Goal: Task Accomplishment & Management: Use online tool/utility

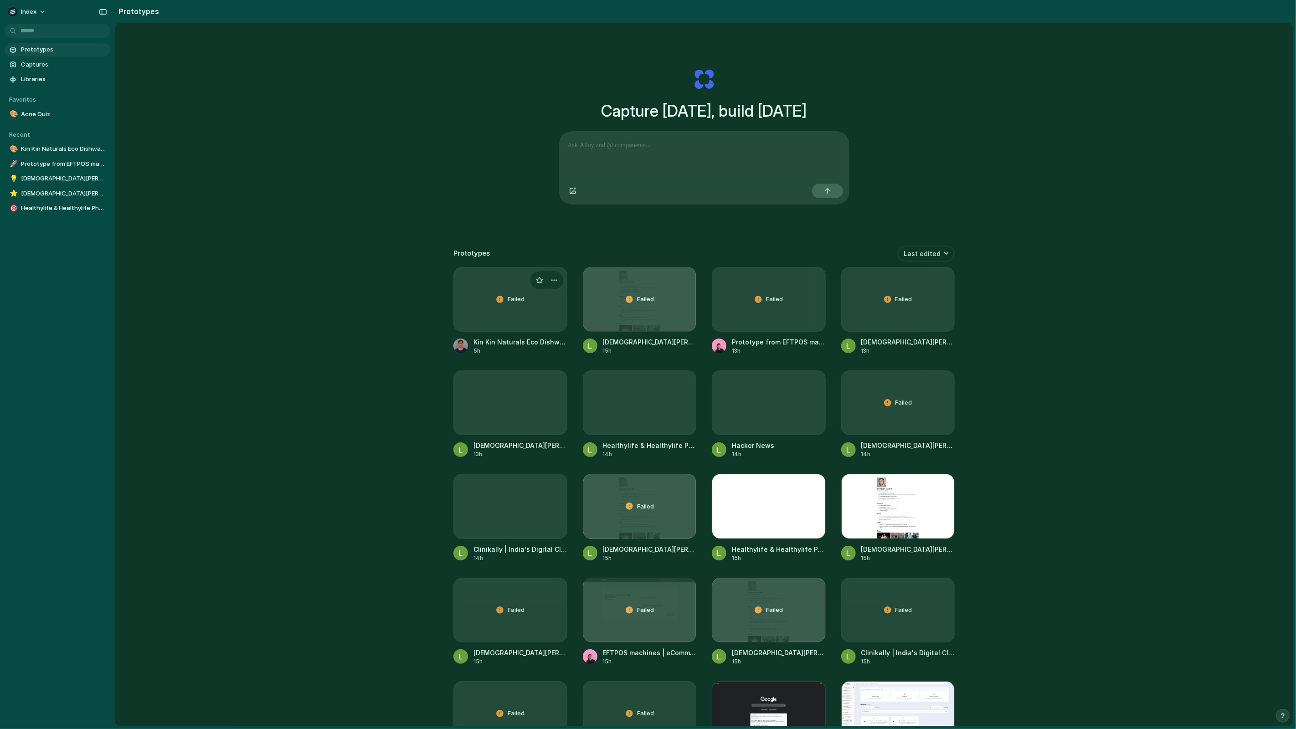
click at [490, 303] on div "Failed" at bounding box center [510, 299] width 113 height 64
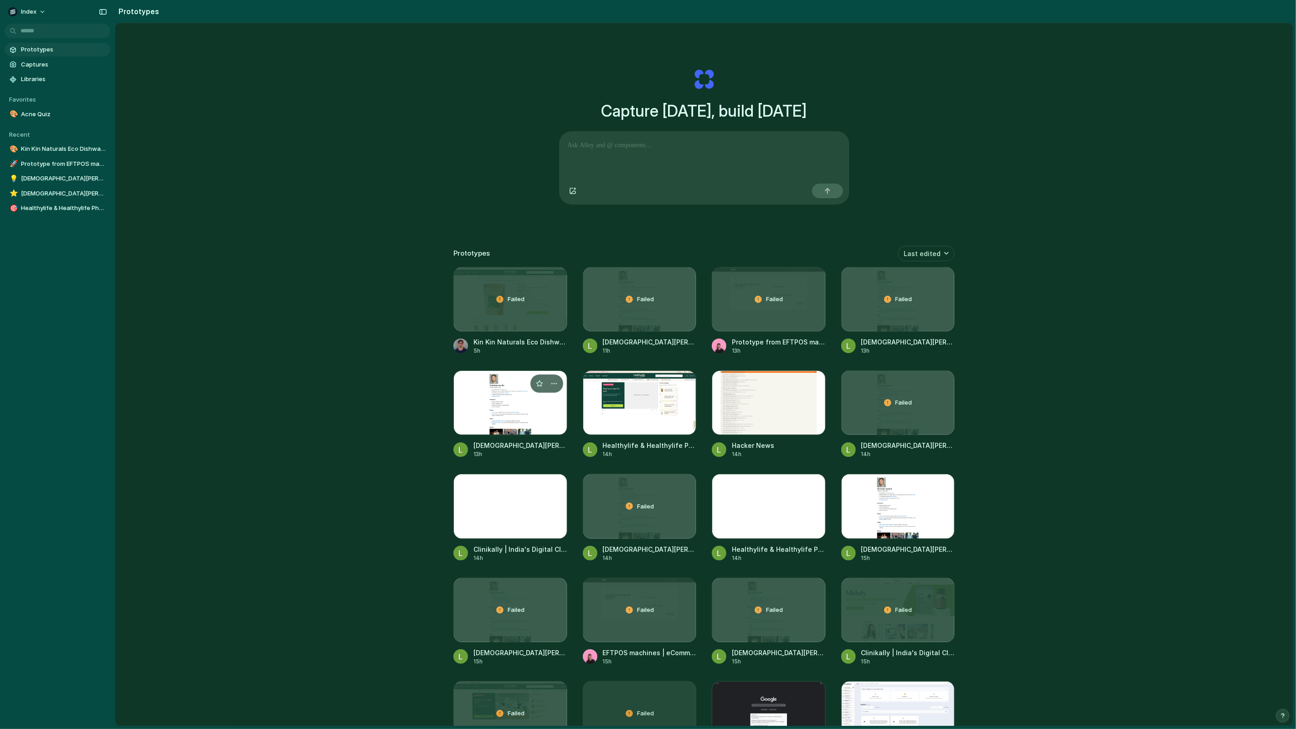
click at [490, 409] on div at bounding box center [510, 402] width 114 height 65
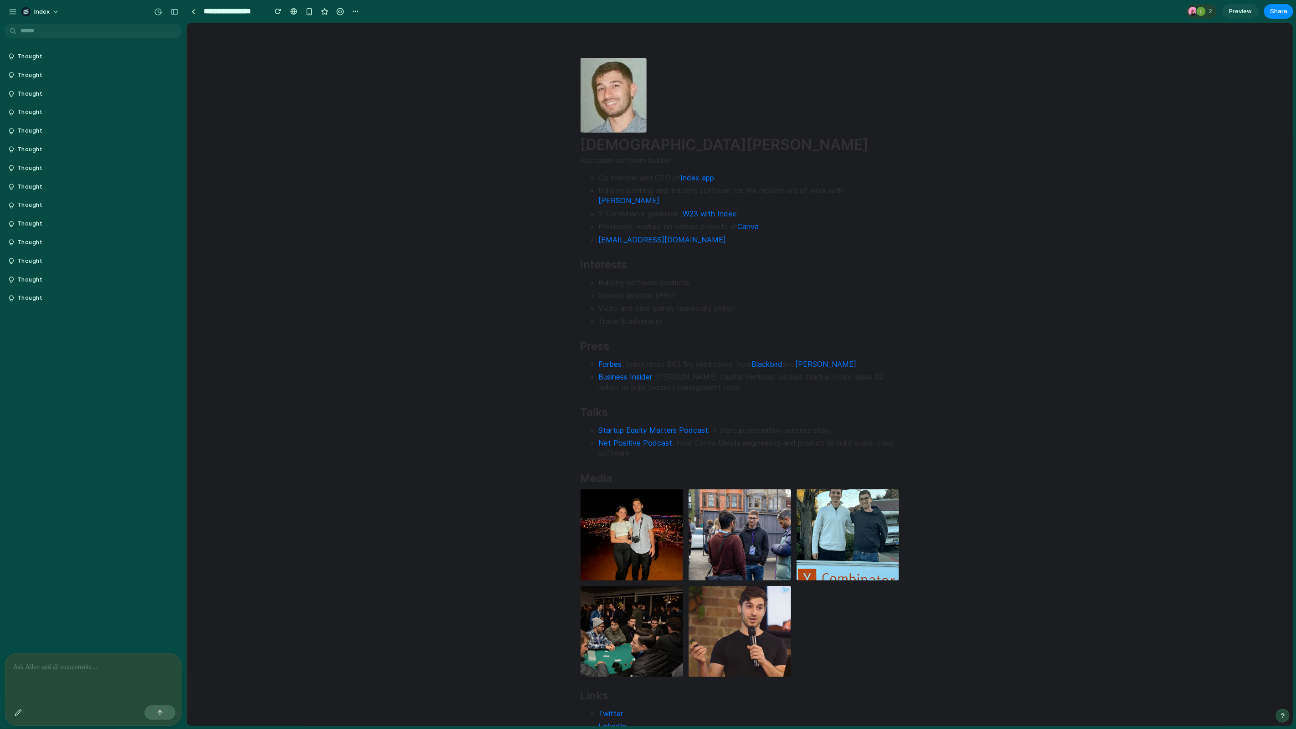
scroll to position [1, 0]
click at [358, 11] on div "button" at bounding box center [355, 11] width 7 height 7
click at [371, 34] on span "Duplicate" at bounding box center [379, 31] width 28 height 9
click at [73, 666] on p at bounding box center [93, 666] width 160 height 11
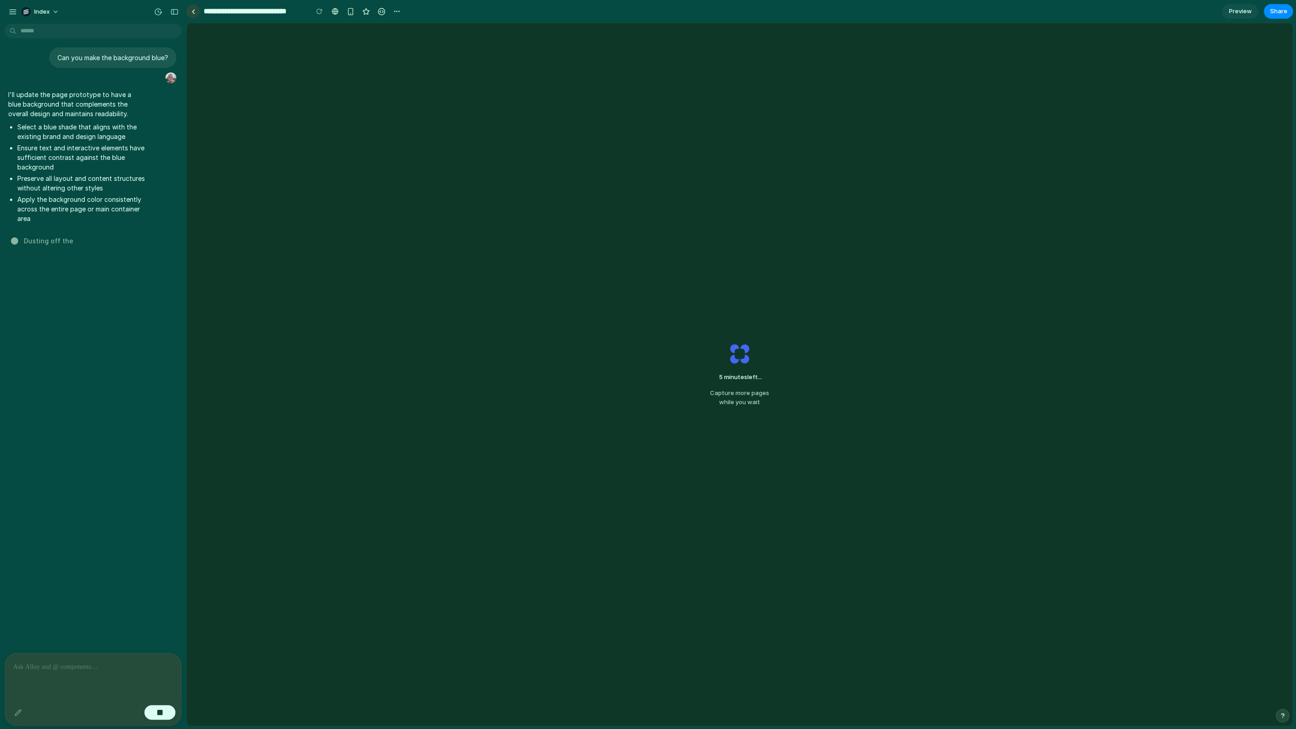
click at [194, 12] on div at bounding box center [193, 11] width 4 height 5
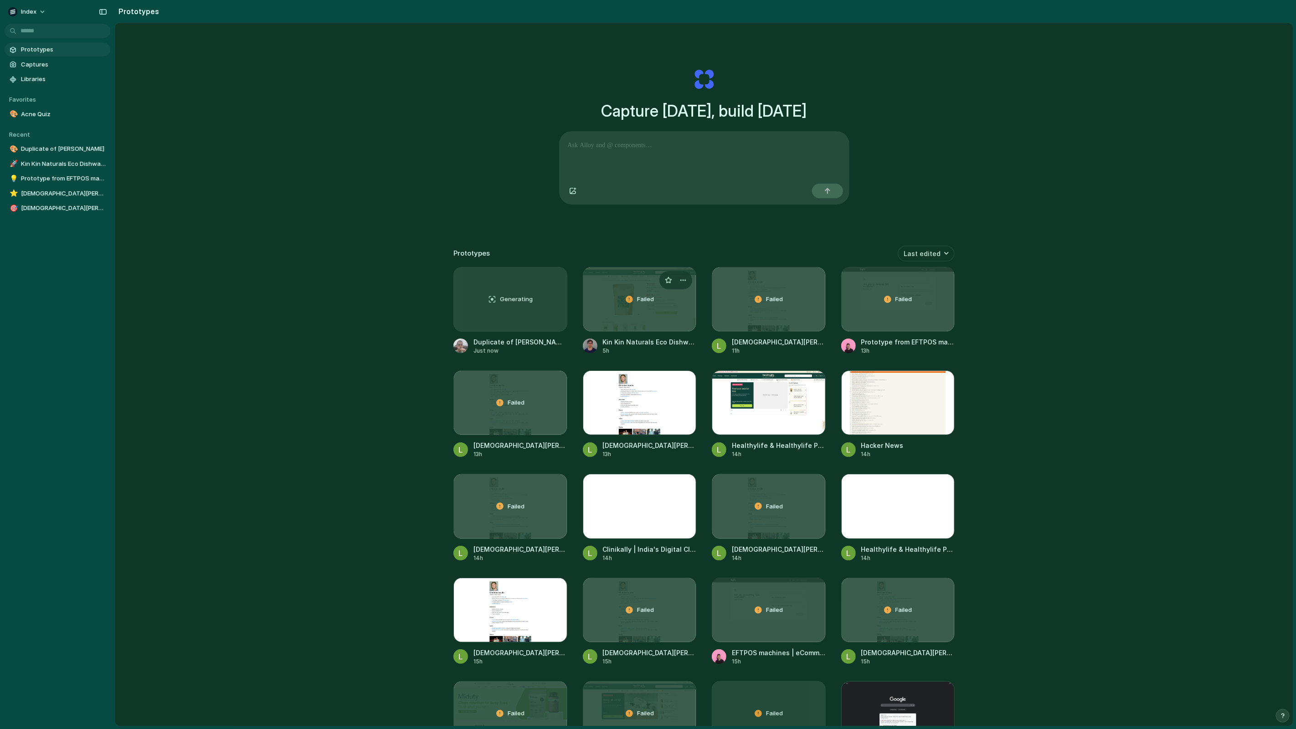
click at [601, 312] on div "Failed" at bounding box center [639, 299] width 113 height 64
click at [738, 298] on div "Failed" at bounding box center [768, 299] width 113 height 64
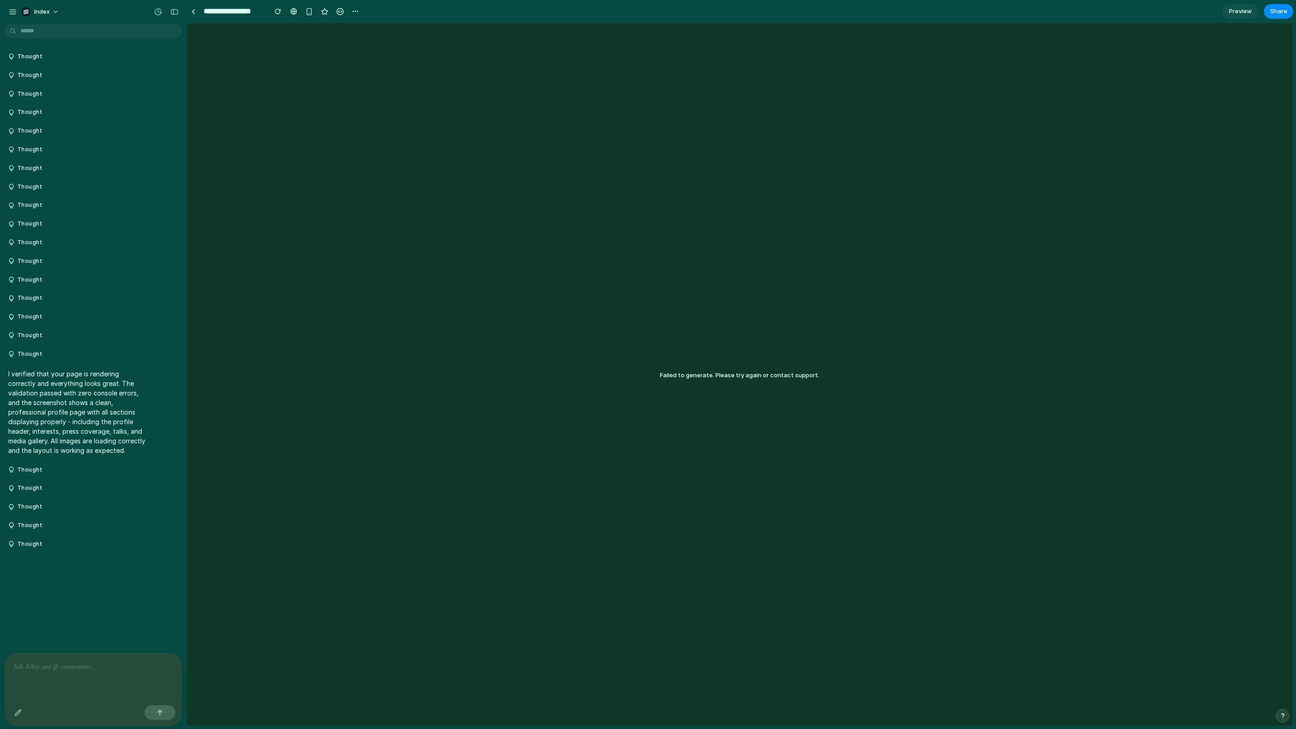
scroll to position [770, 0]
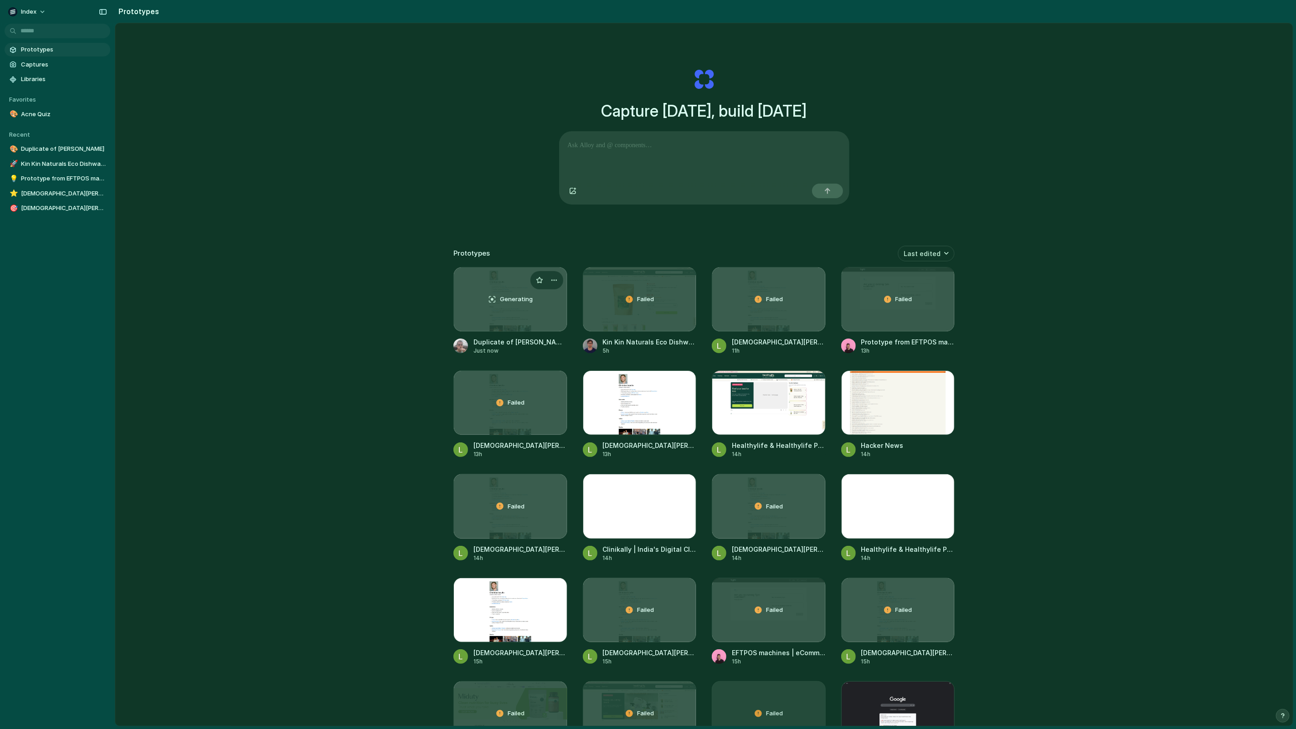
click at [475, 322] on div "Generating" at bounding box center [510, 299] width 113 height 64
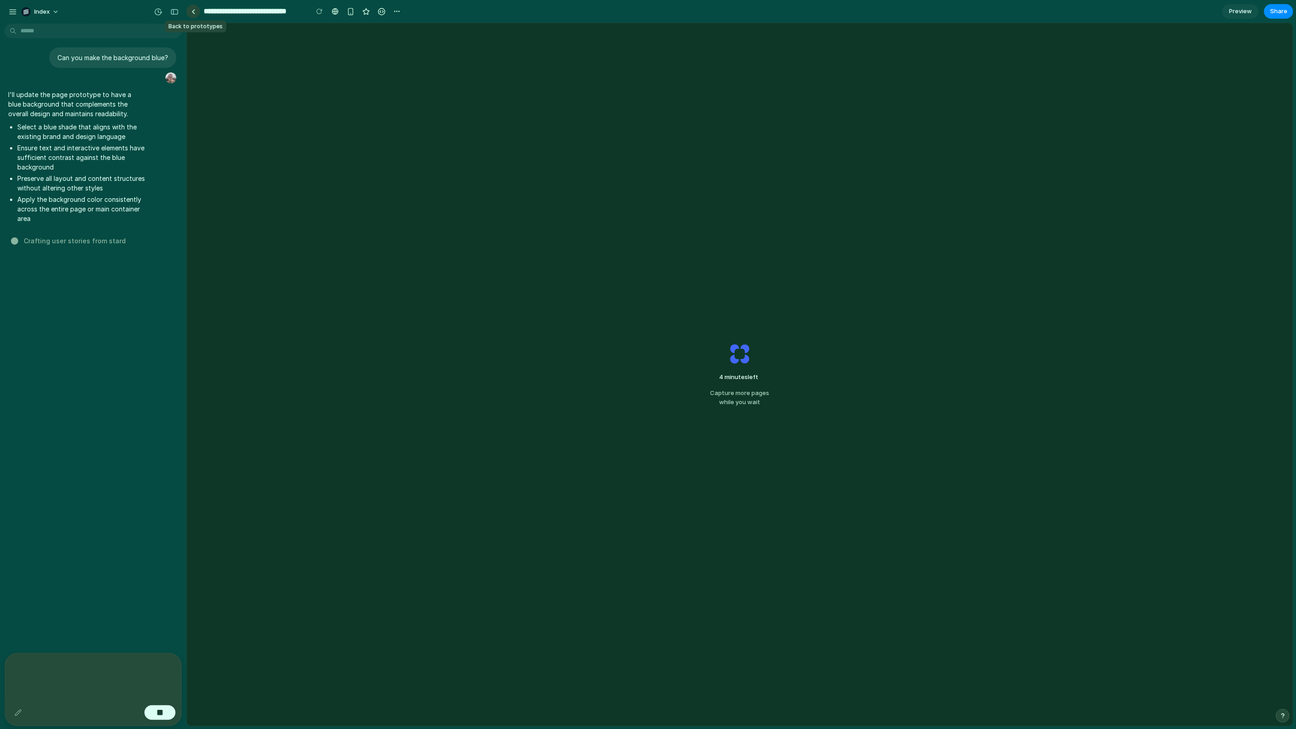
click at [192, 10] on div at bounding box center [193, 11] width 4 height 5
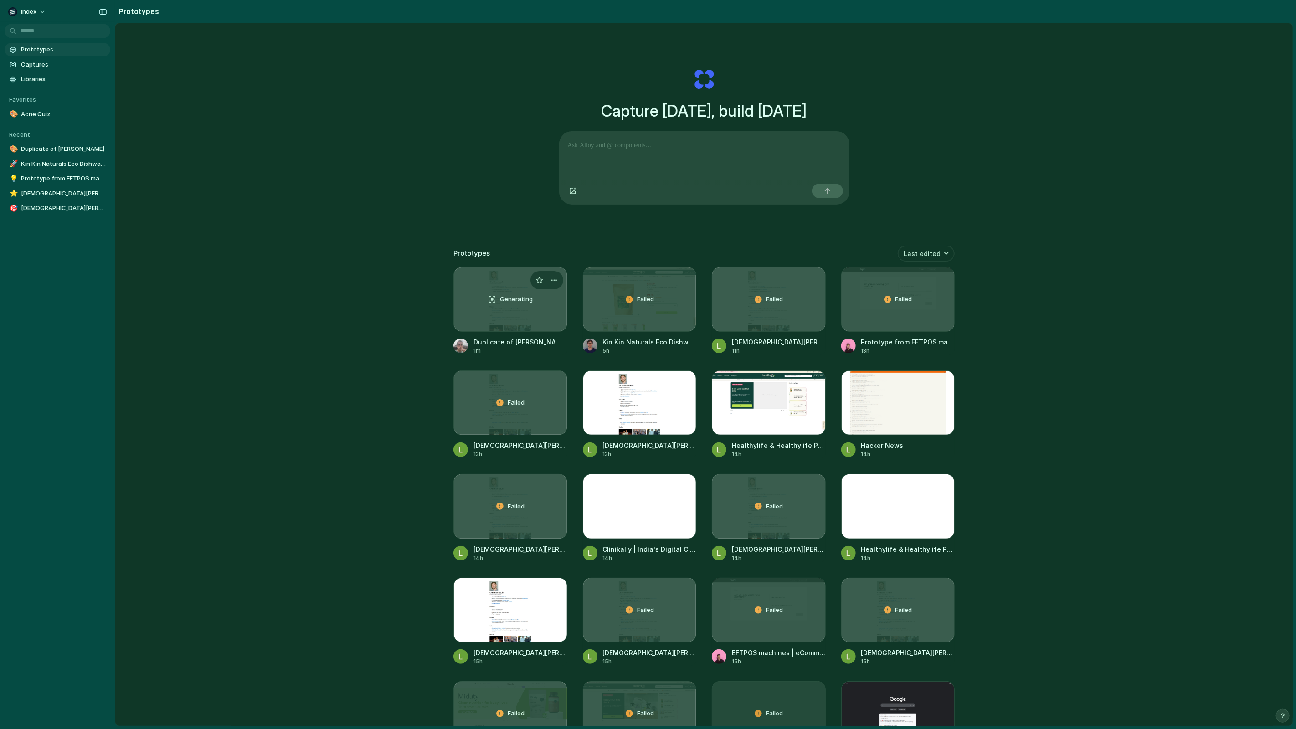
click at [504, 313] on div "Generating" at bounding box center [510, 299] width 113 height 64
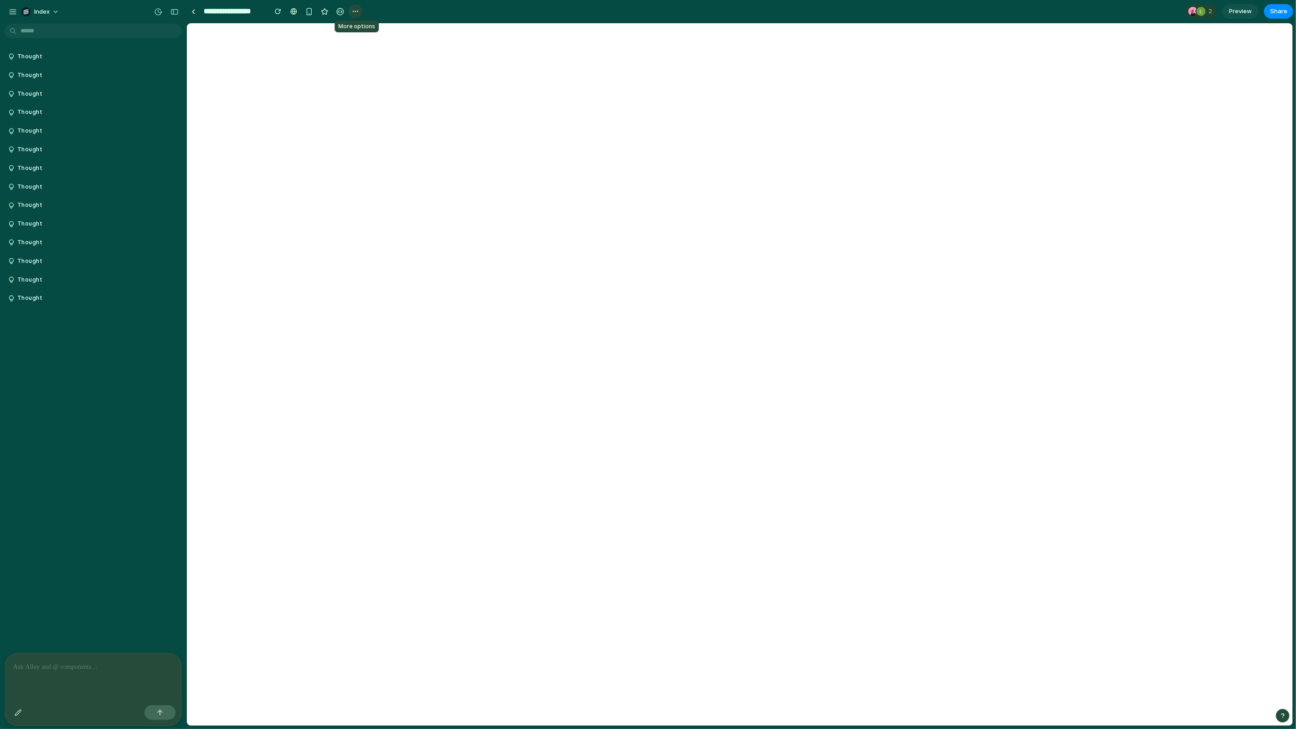
click at [354, 15] on button "button" at bounding box center [355, 12] width 14 height 14
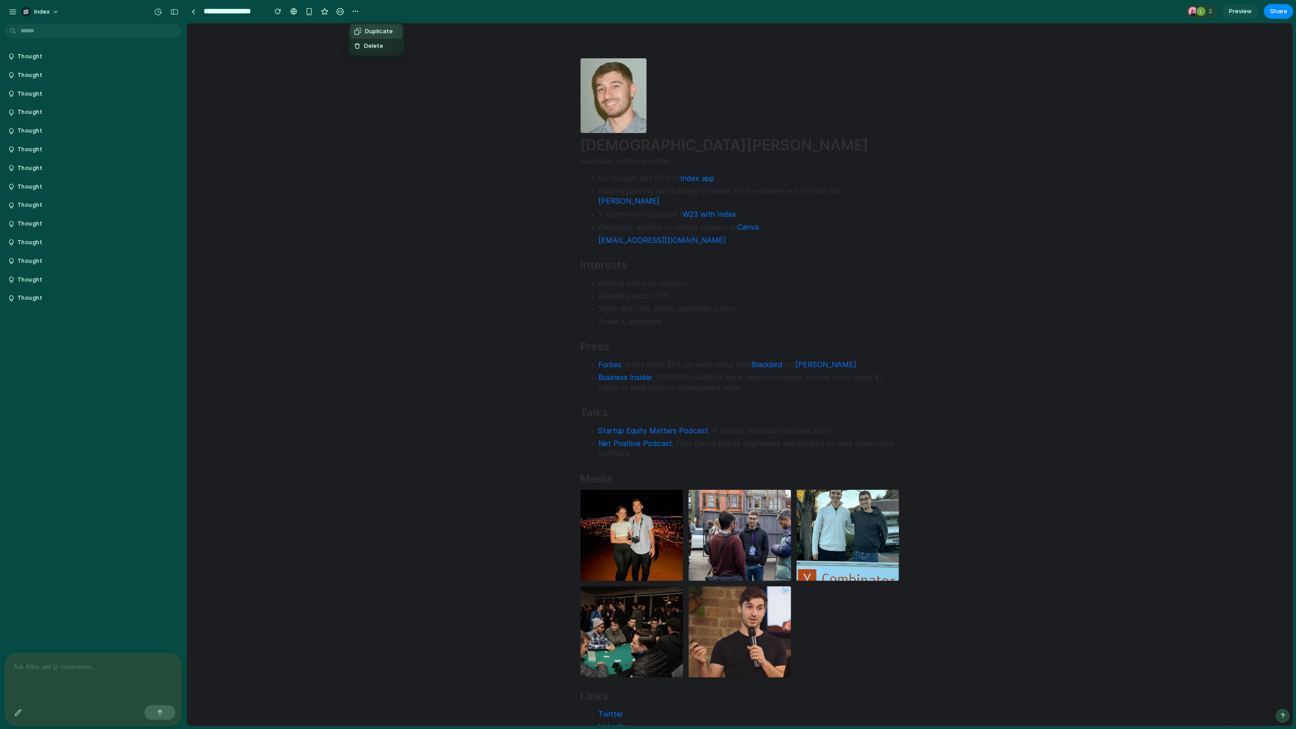
click at [367, 28] on span "Duplicate" at bounding box center [379, 31] width 28 height 9
click at [357, 10] on div "button" at bounding box center [355, 11] width 7 height 7
click at [360, 29] on div at bounding box center [357, 31] width 7 height 7
click at [190, 13] on link at bounding box center [193, 12] width 14 height 14
click at [25, 670] on p at bounding box center [93, 666] width 160 height 11
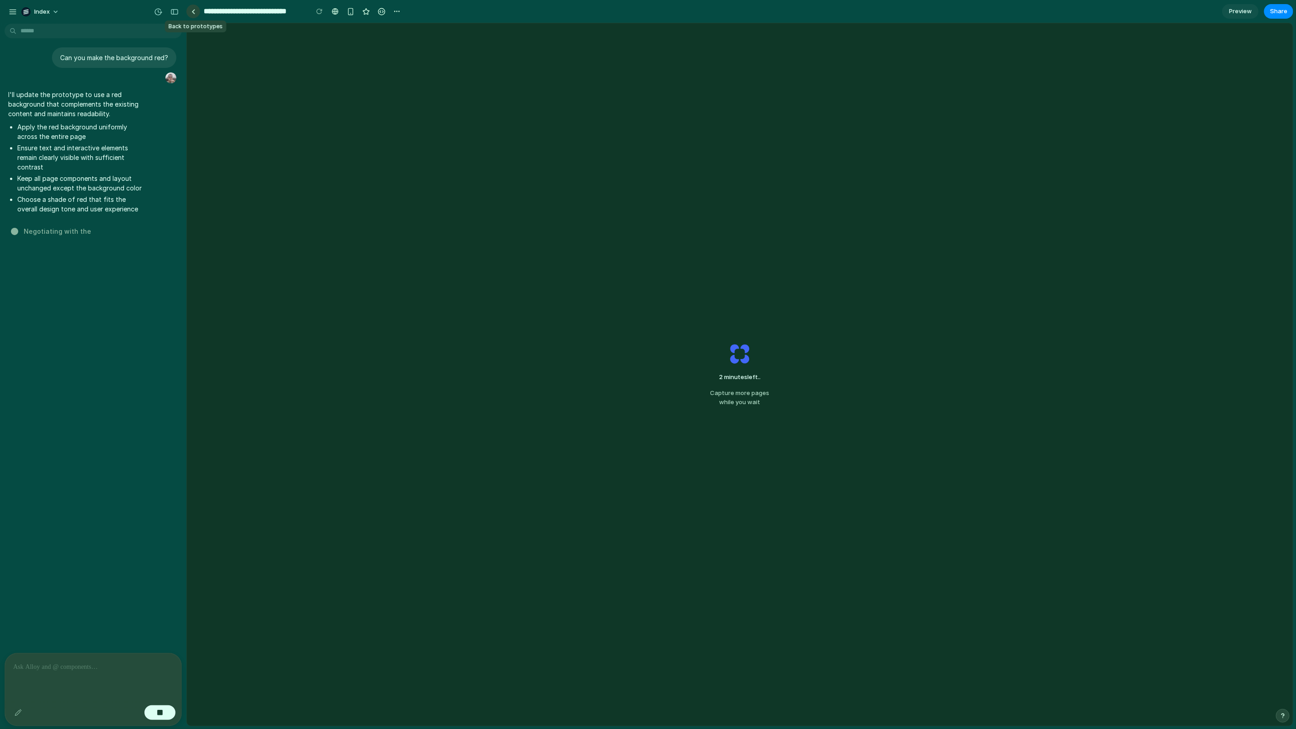
click at [195, 13] on link at bounding box center [193, 12] width 14 height 14
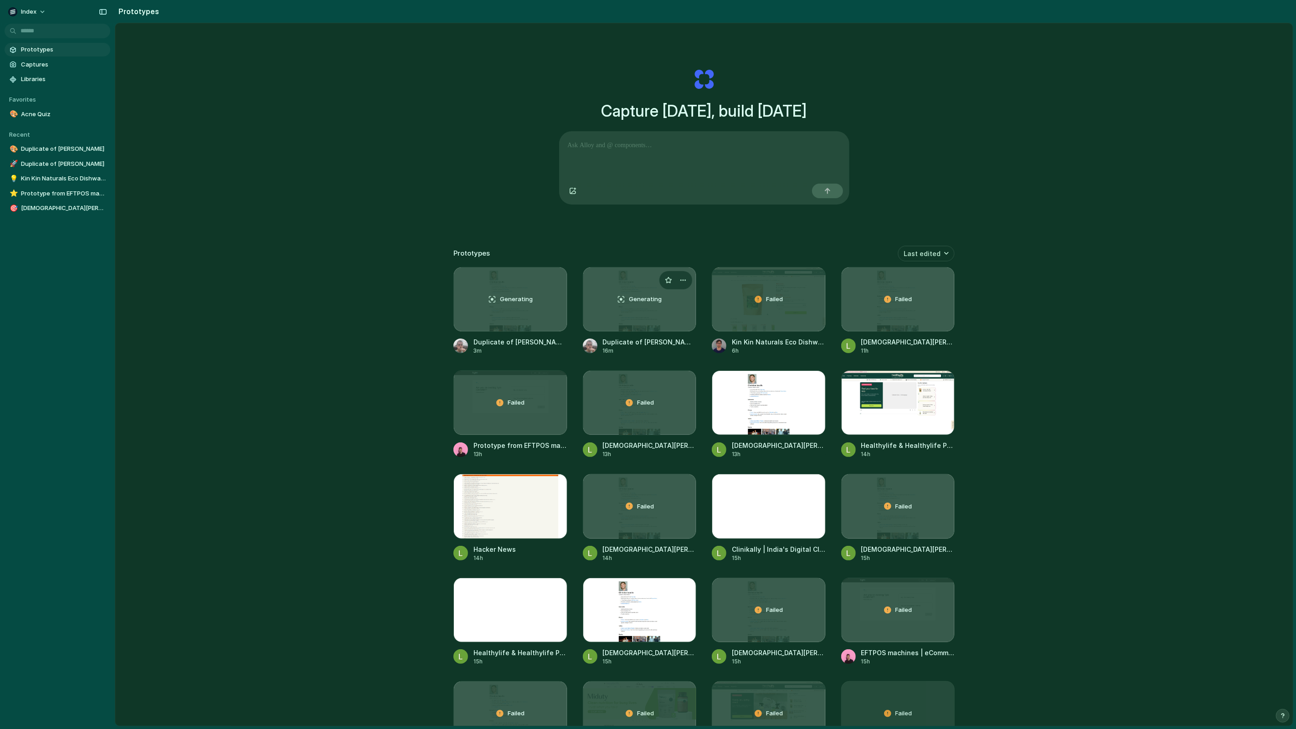
click at [639, 303] on span "Generating" at bounding box center [645, 299] width 33 height 9
click at [521, 327] on div "Generating" at bounding box center [510, 299] width 113 height 64
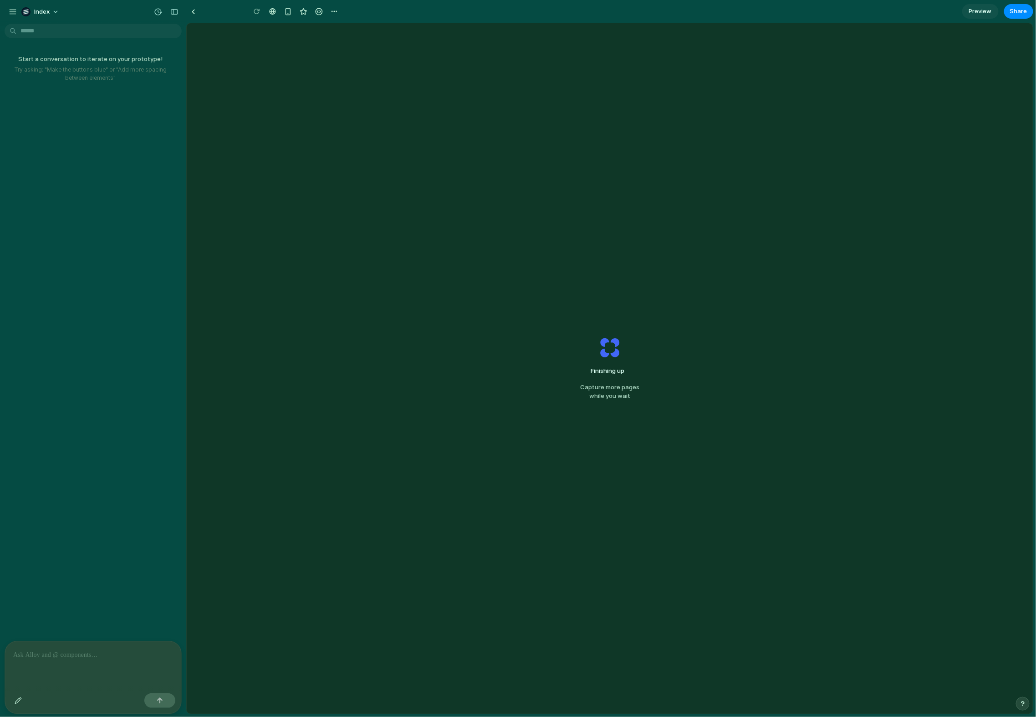
type input "**********"
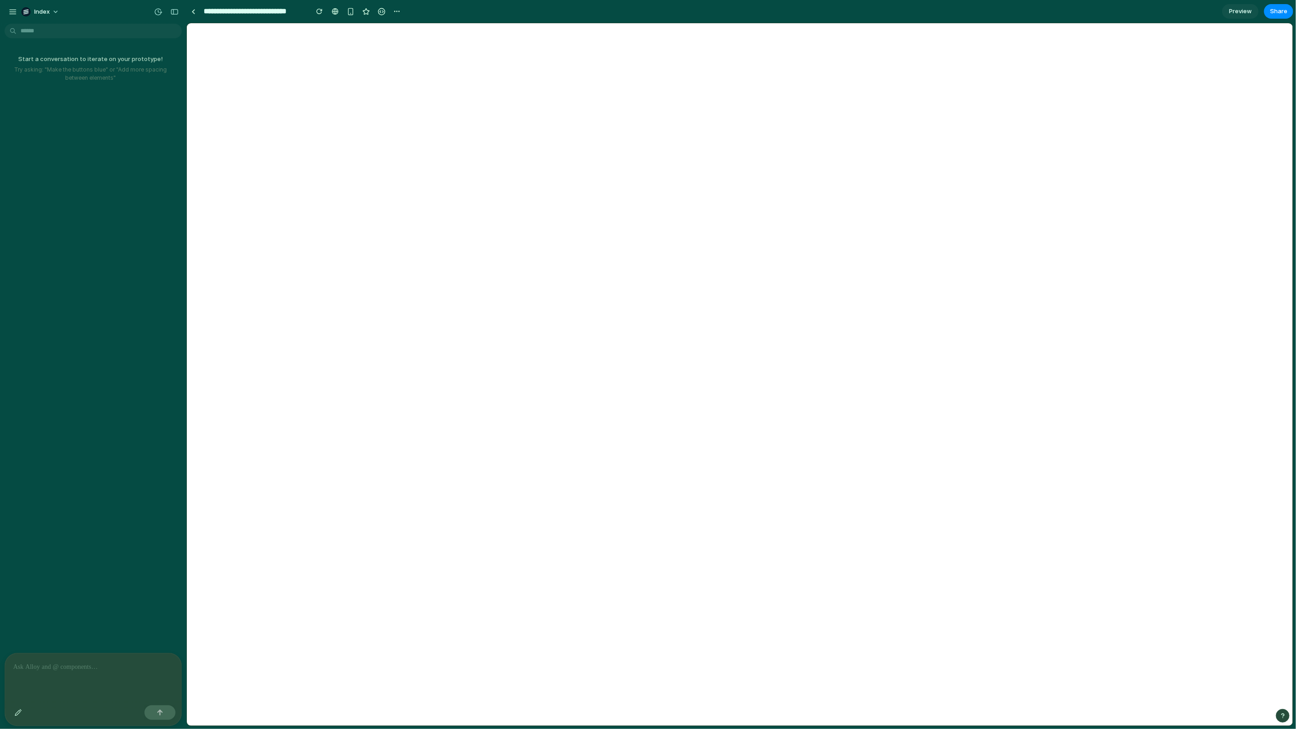
click at [133, 667] on p at bounding box center [93, 666] width 160 height 11
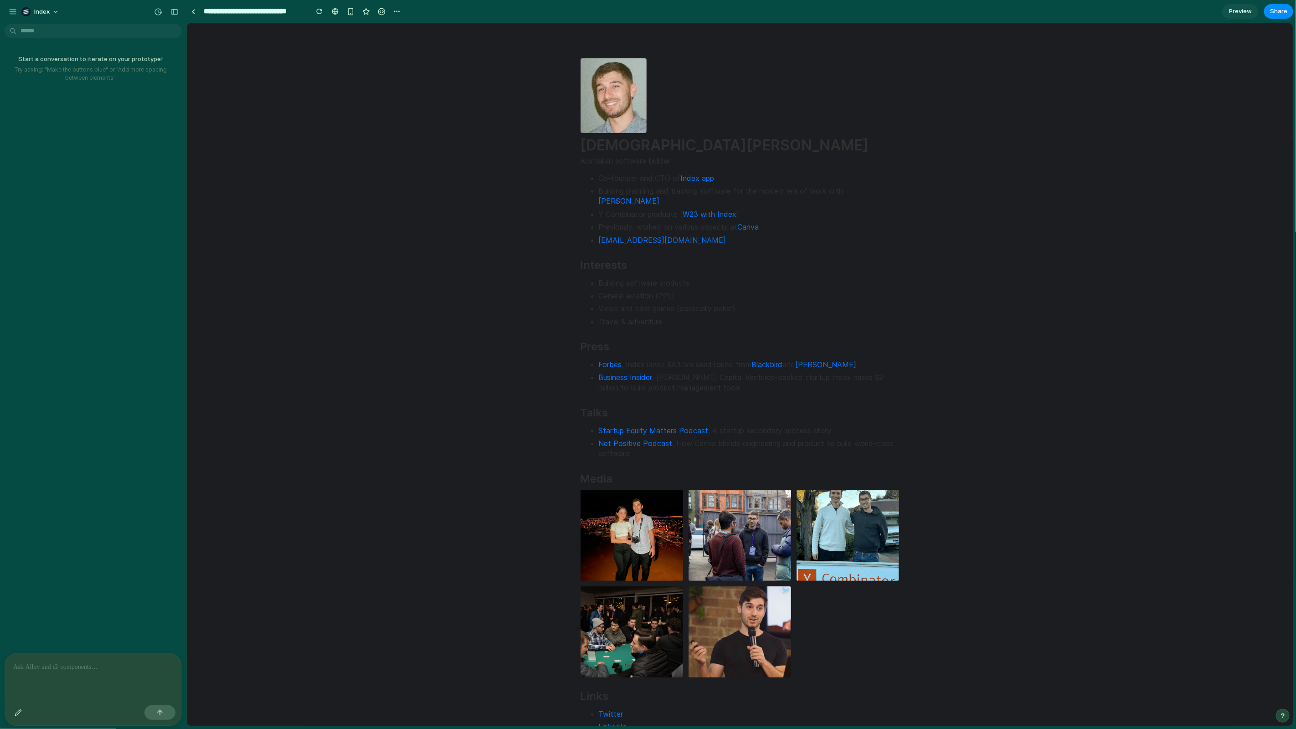
click at [70, 666] on p at bounding box center [93, 666] width 160 height 11
click at [72, 667] on p at bounding box center [93, 666] width 160 height 11
click at [84, 666] on p at bounding box center [93, 666] width 160 height 11
click at [88, 668] on p at bounding box center [93, 666] width 160 height 11
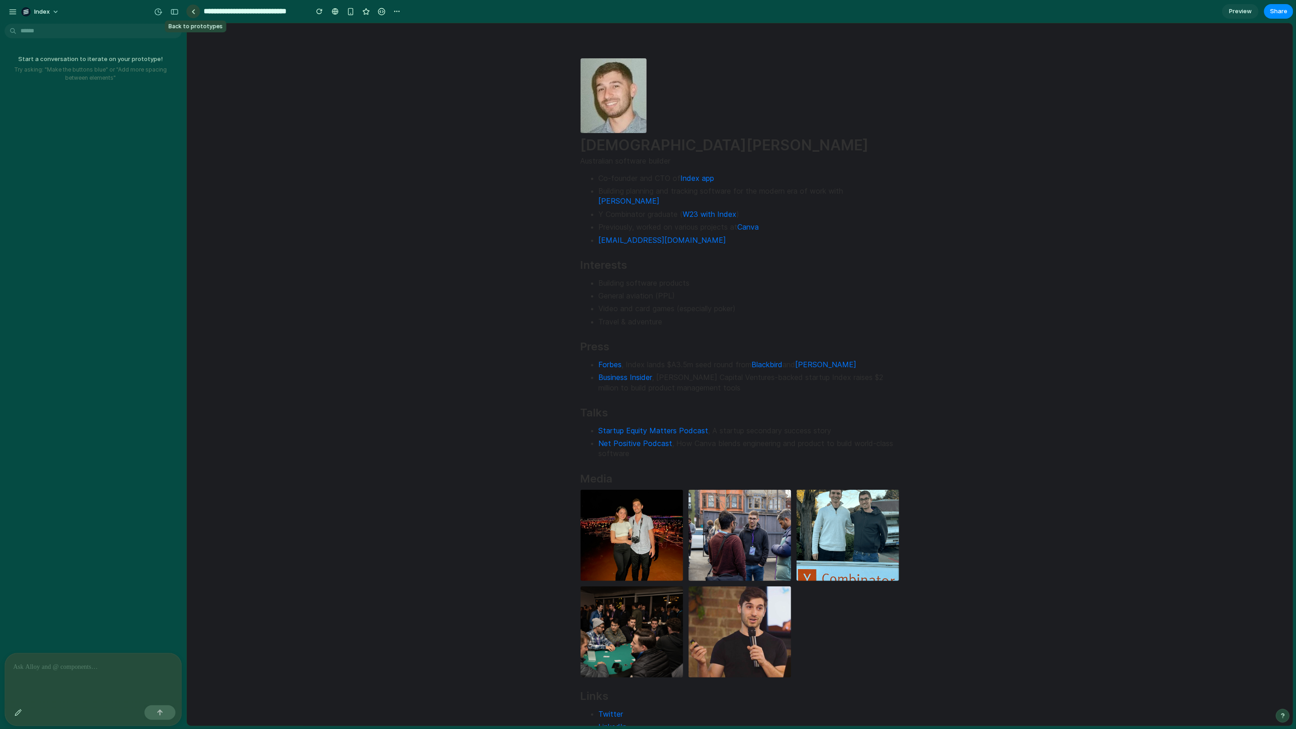
click at [188, 12] on link at bounding box center [193, 12] width 14 height 14
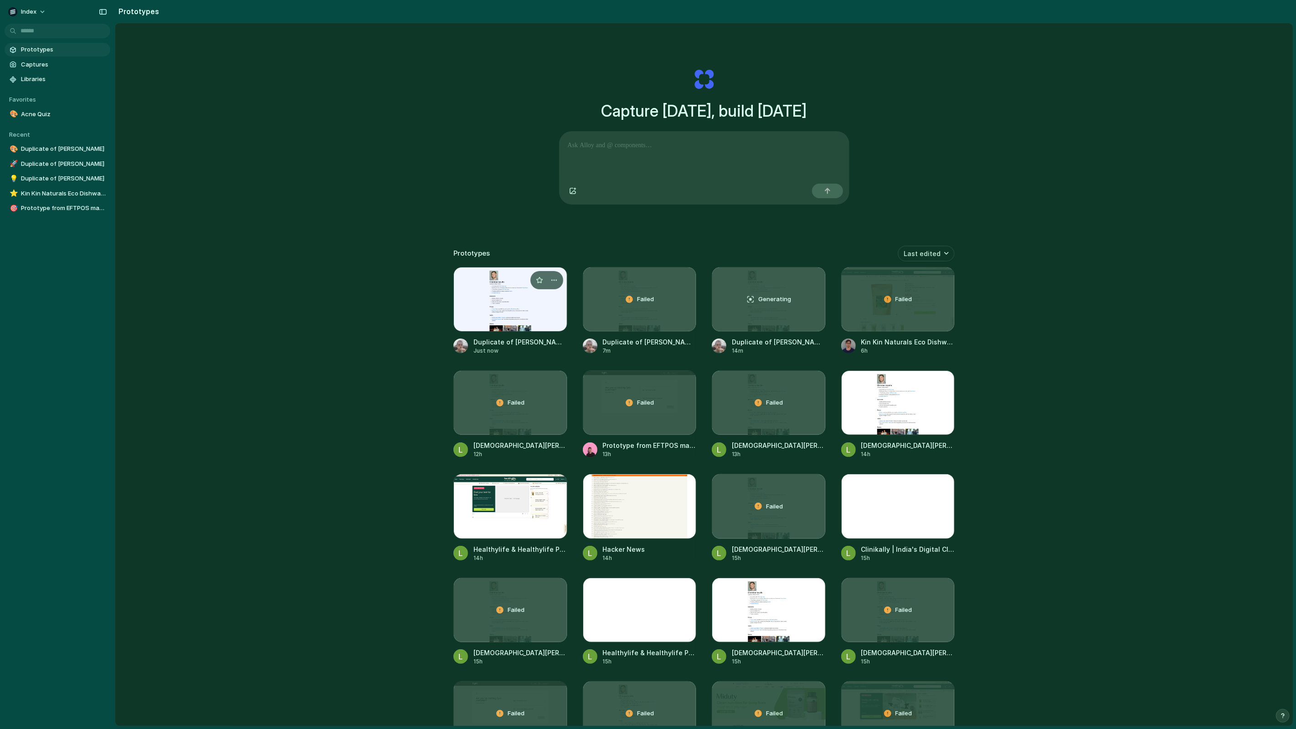
click at [492, 312] on div at bounding box center [510, 299] width 114 height 65
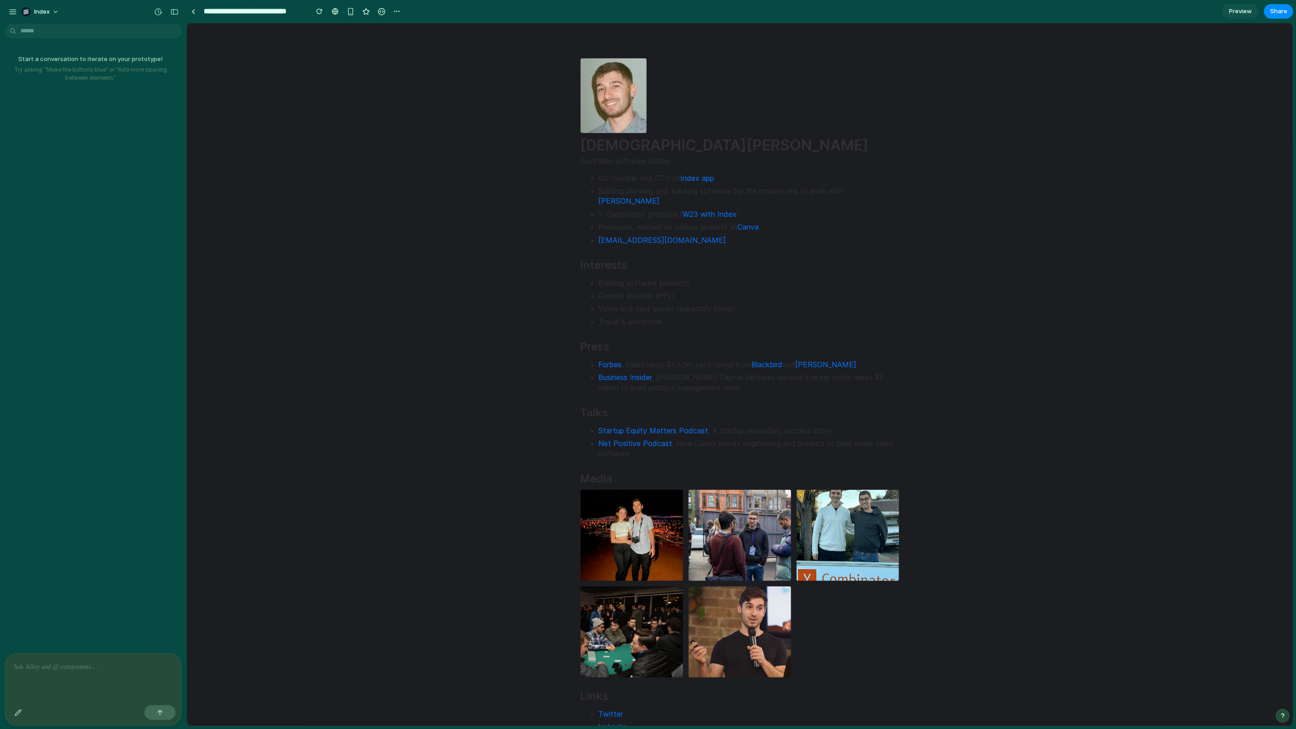
click at [75, 670] on p at bounding box center [93, 666] width 160 height 11
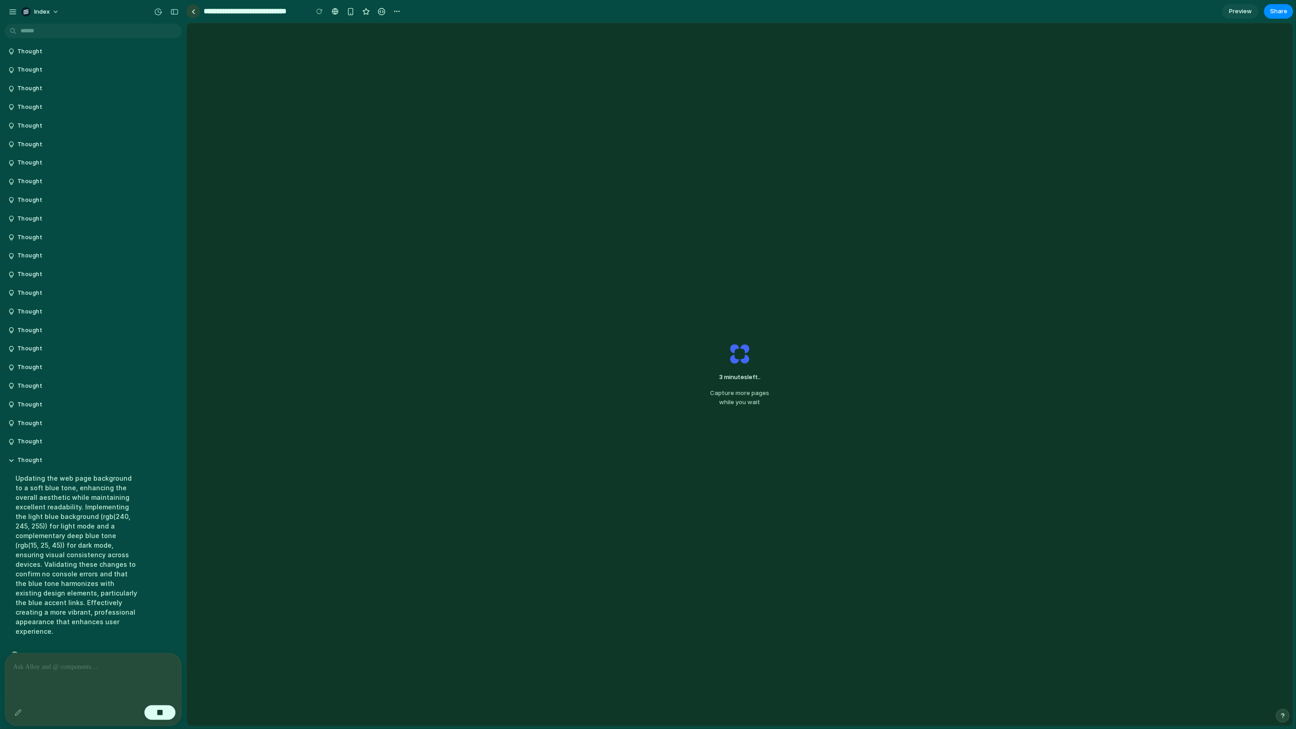
scroll to position [319, 0]
click at [195, 8] on link at bounding box center [193, 12] width 14 height 14
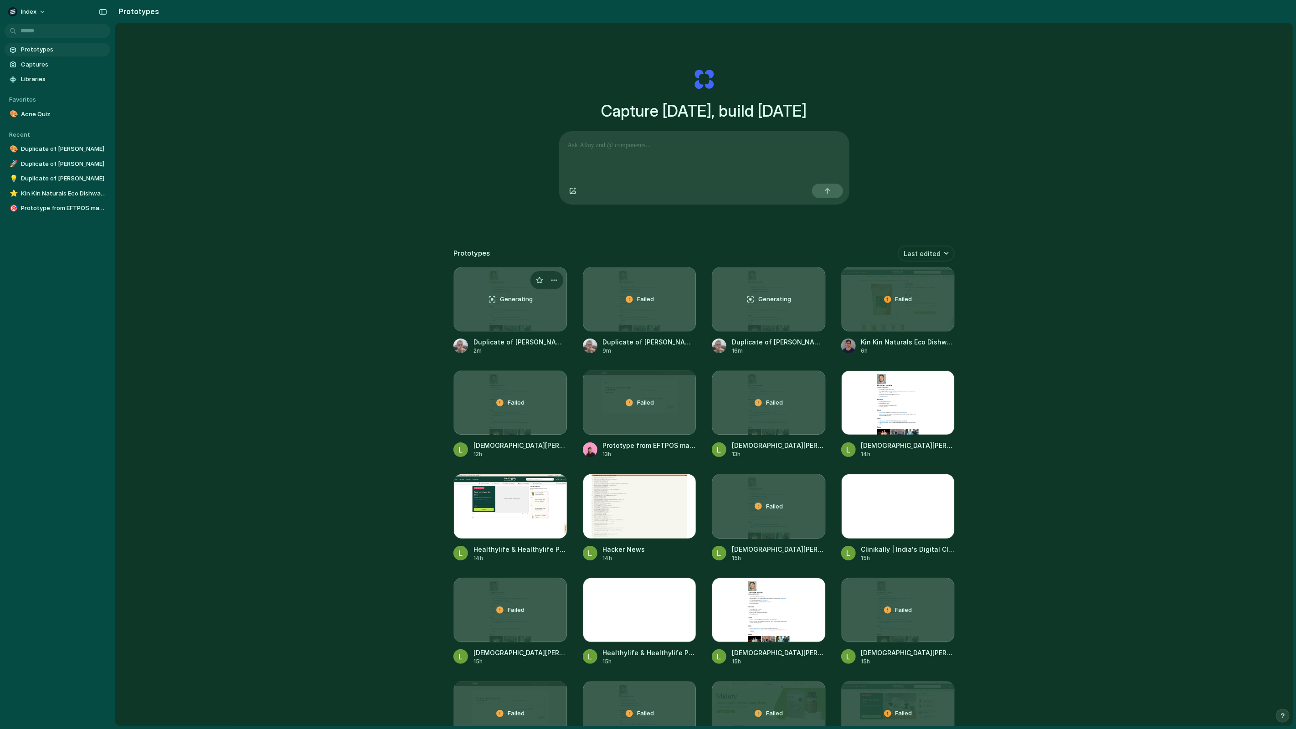
click at [491, 286] on div "Generating" at bounding box center [510, 299] width 113 height 64
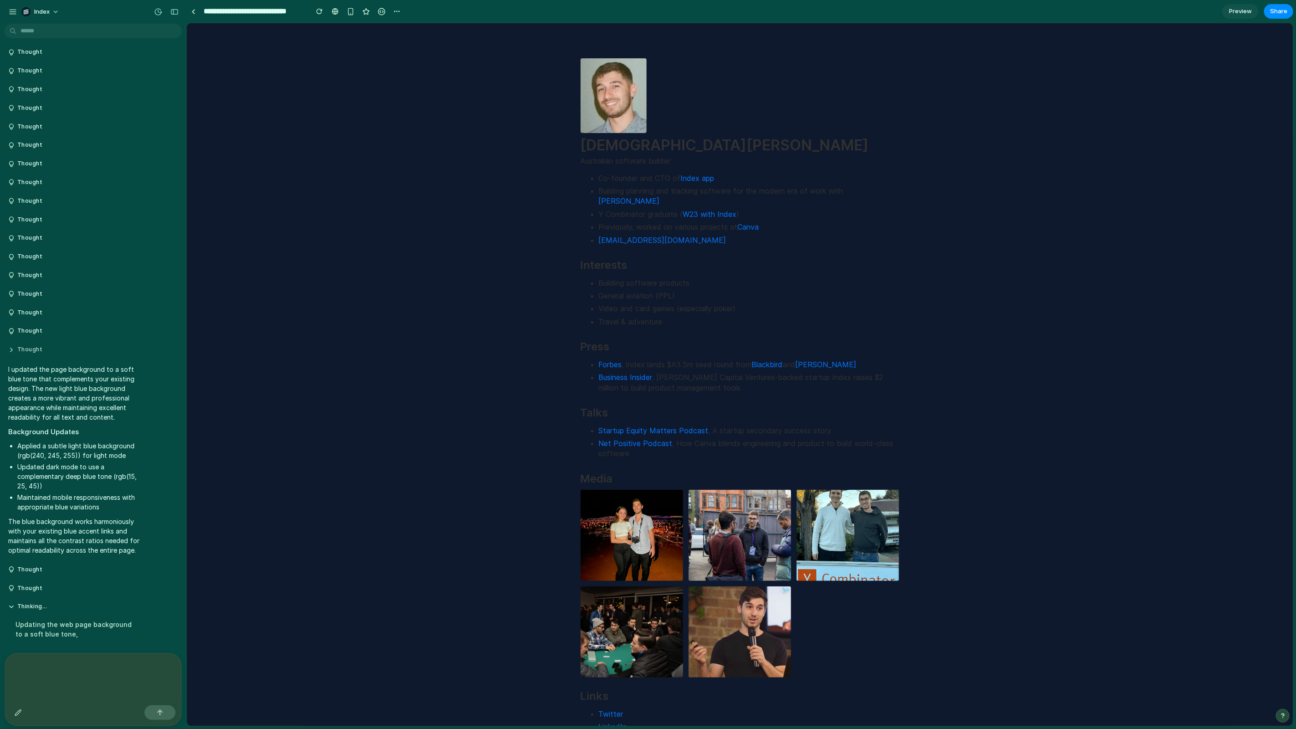
click at [53, 350] on button "Thought" at bounding box center [77, 350] width 138 height 8
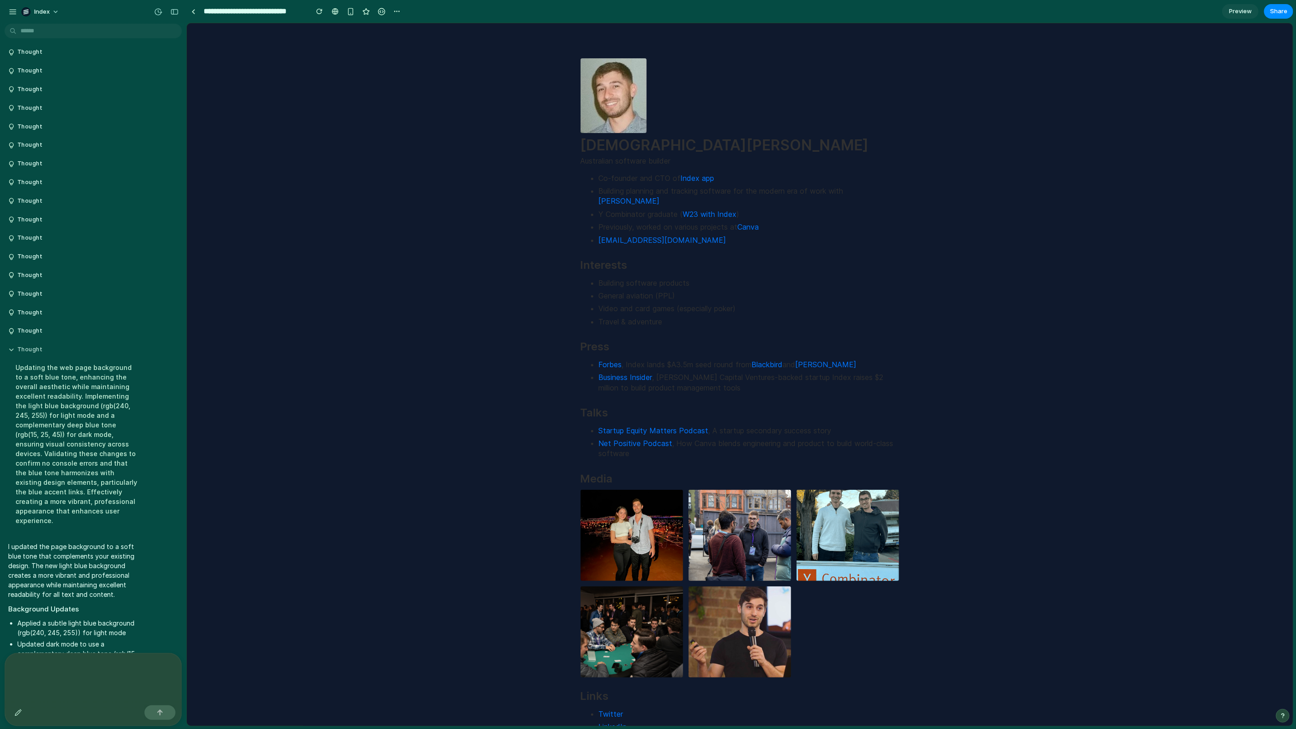
click at [53, 350] on button "Thought" at bounding box center [77, 350] width 138 height 8
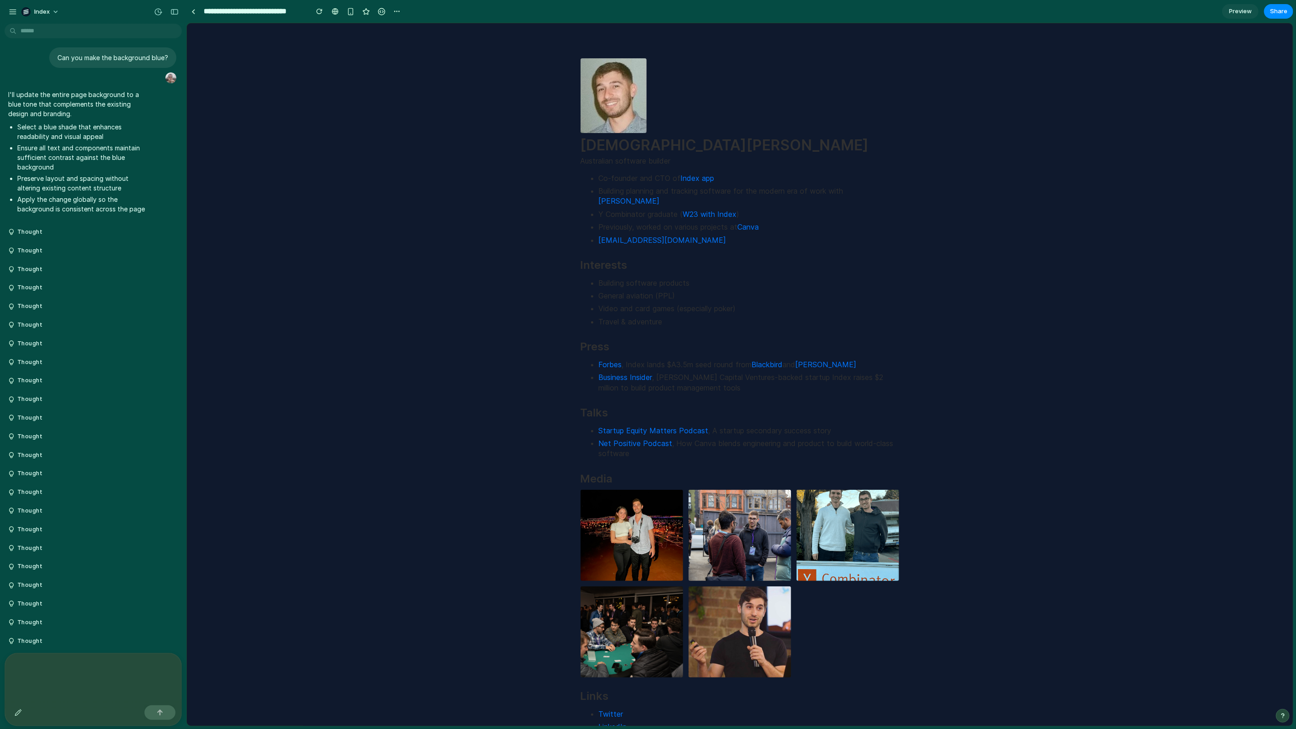
scroll to position [421, 0]
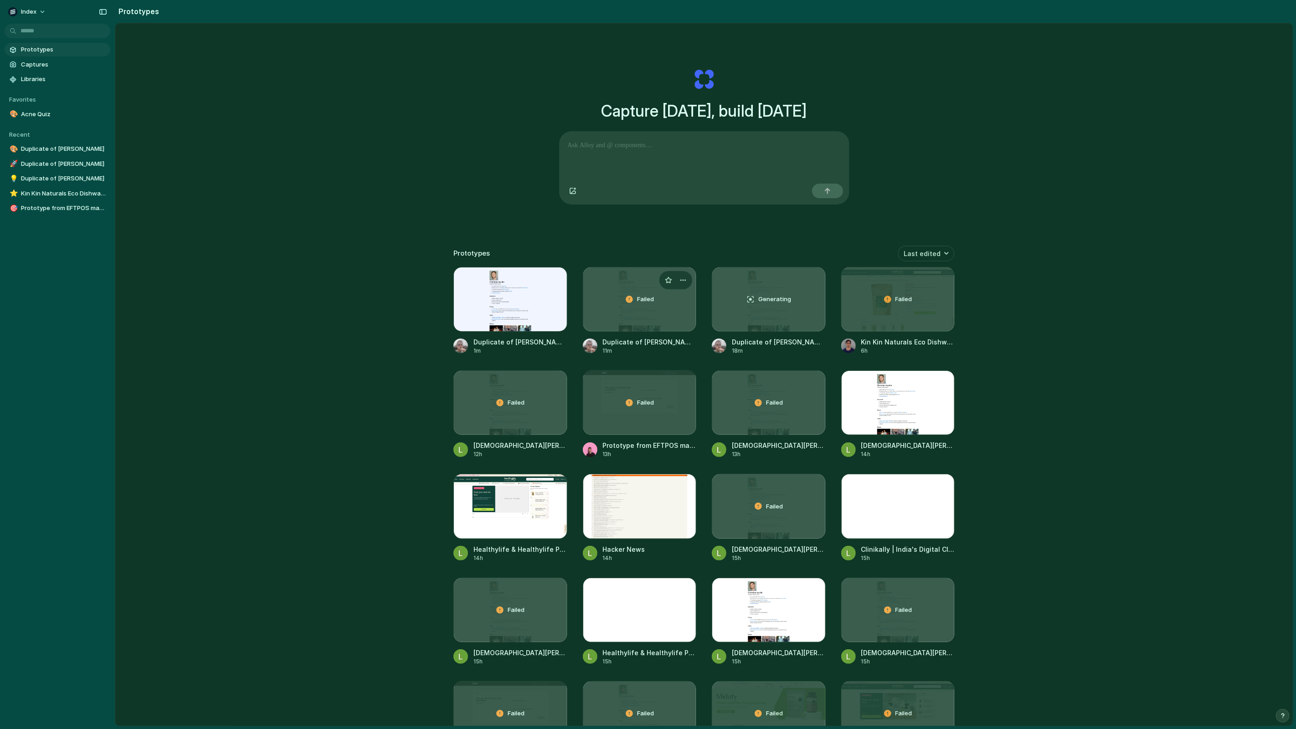
click div "Failed"
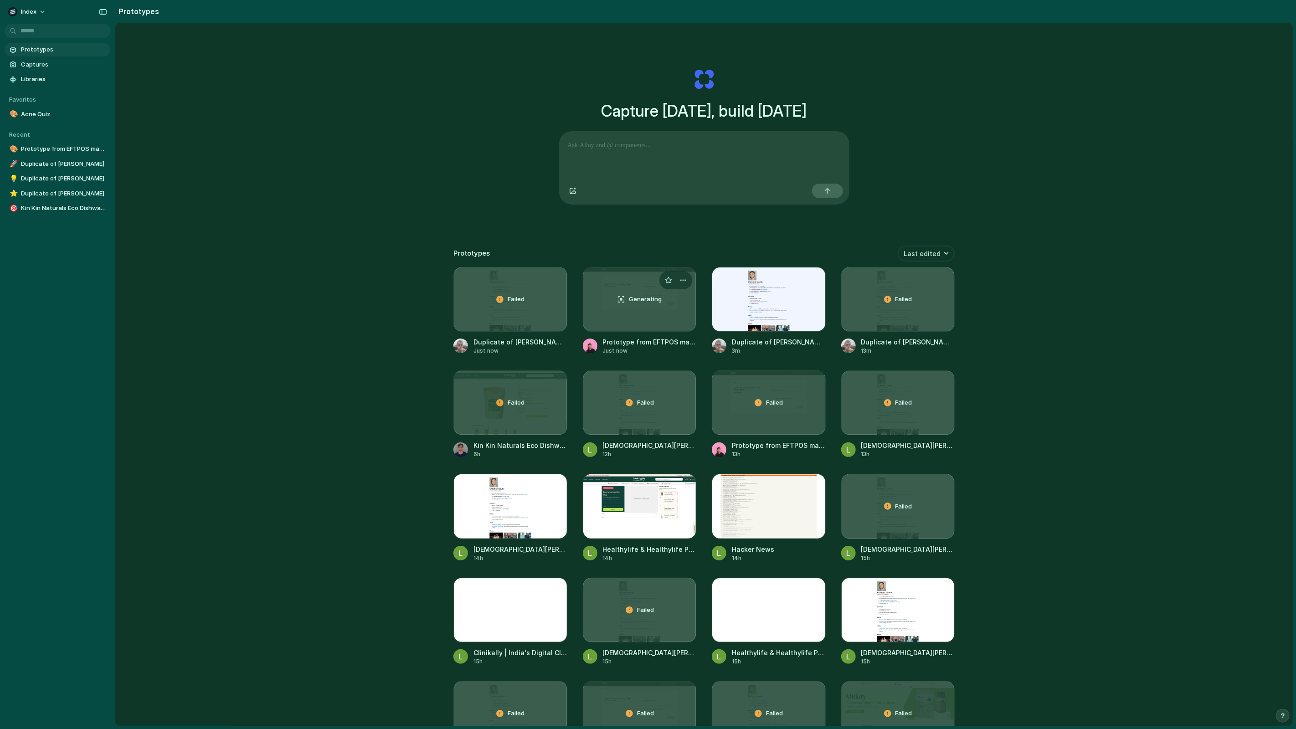
click at [614, 306] on div "Generating" at bounding box center [639, 299] width 113 height 64
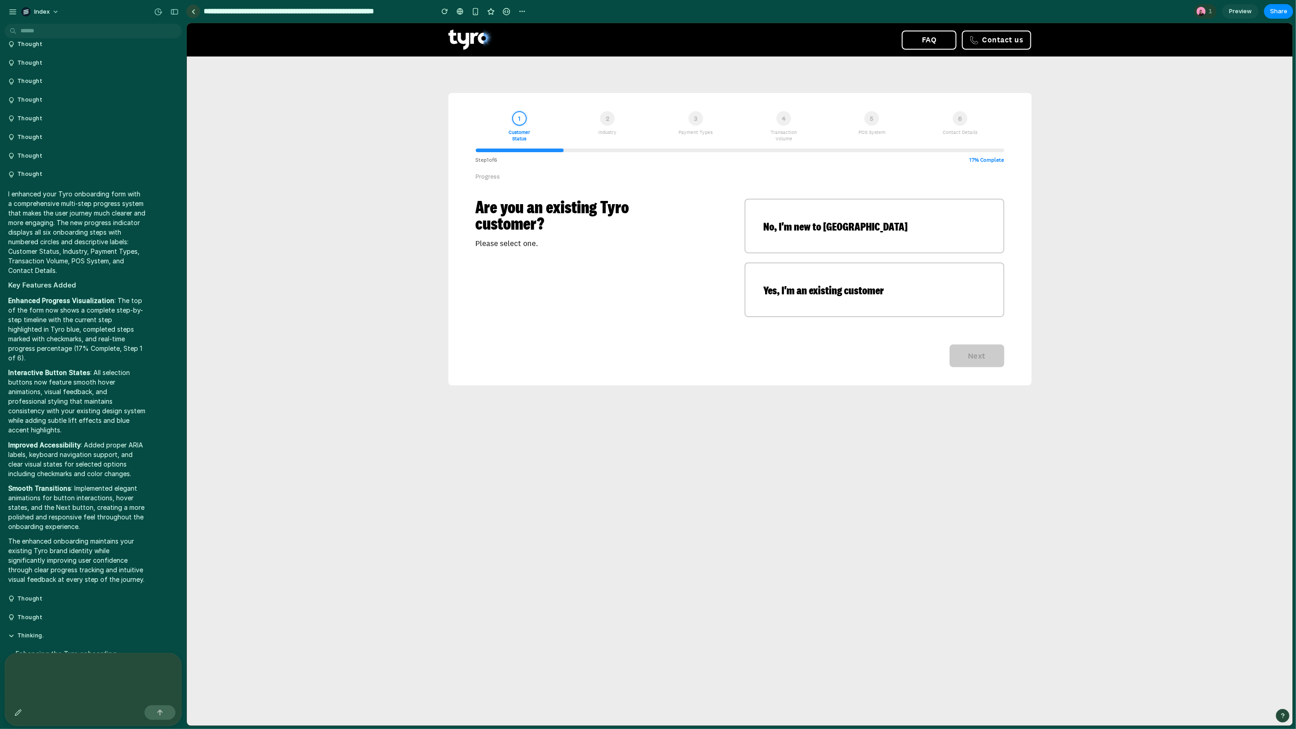
click at [199, 12] on link at bounding box center [193, 12] width 14 height 14
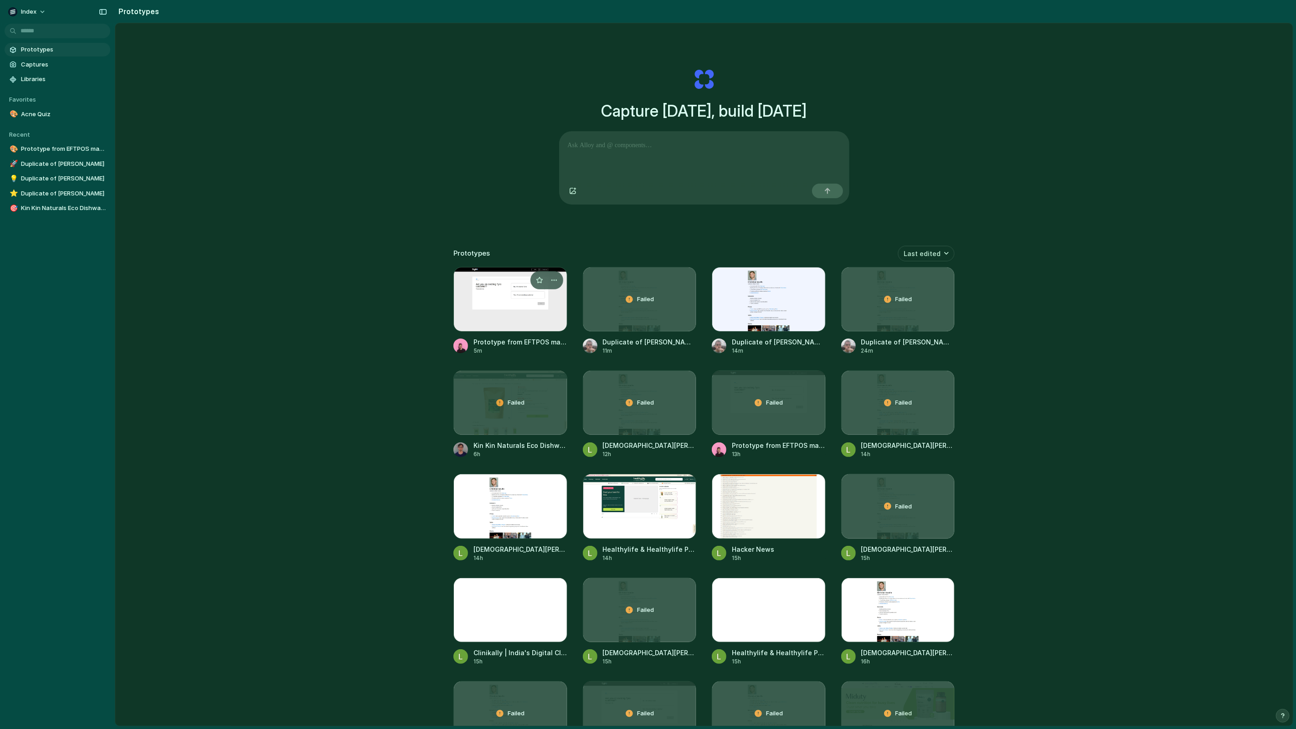
click at [463, 277] on div at bounding box center [510, 299] width 114 height 65
click at [763, 324] on div at bounding box center [769, 299] width 114 height 65
click at [529, 299] on div at bounding box center [510, 299] width 114 height 65
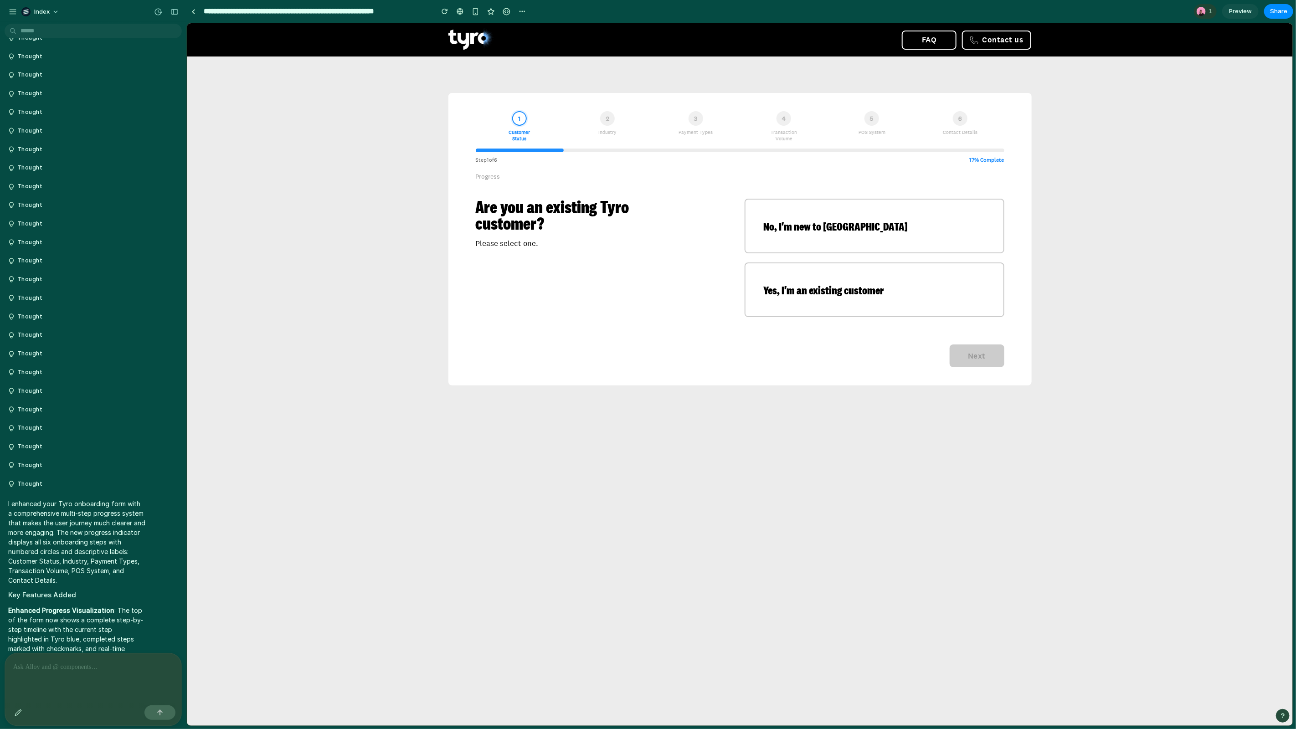
scroll to position [695, 0]
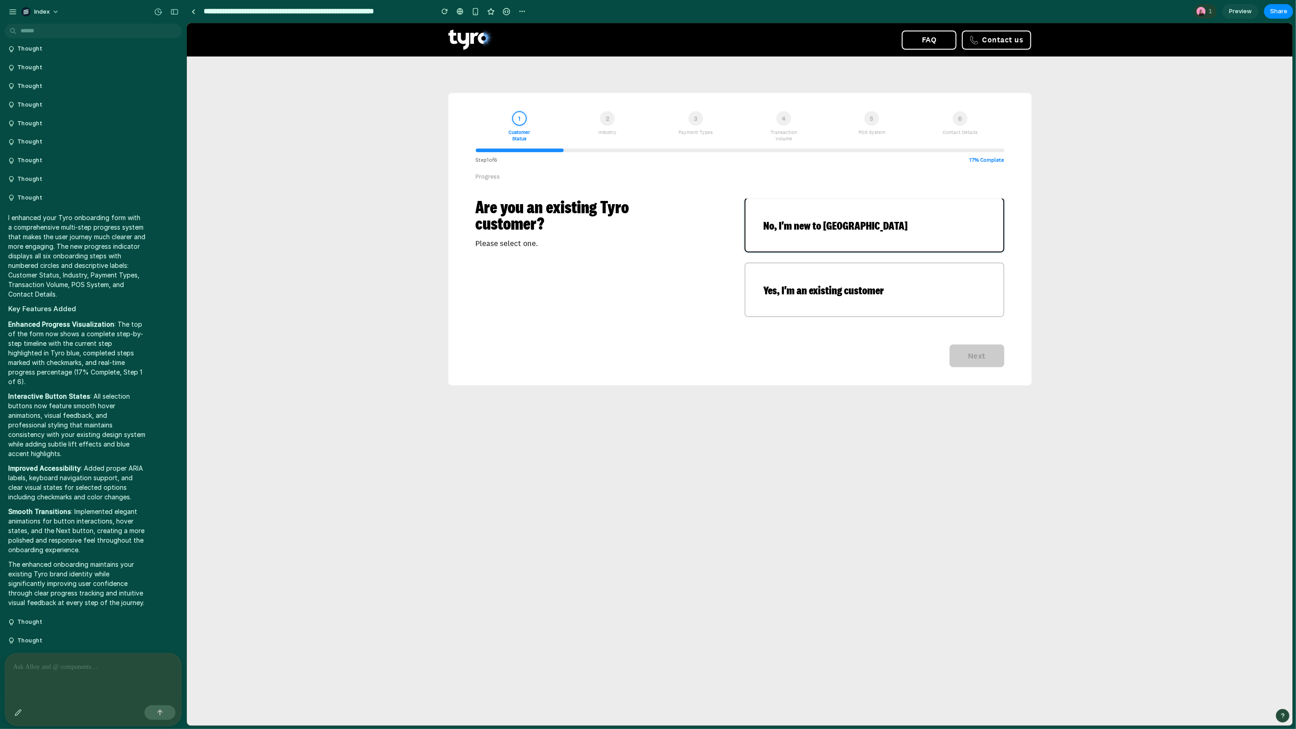
click at [798, 201] on div "No, I'm new to Tyro" at bounding box center [874, 224] width 258 height 53
click at [798, 207] on div "No, I'm new to Tyro" at bounding box center [874, 224] width 258 height 53
click at [813, 300] on div "Yes, I'm an existing customer" at bounding box center [874, 288] width 258 height 53
click at [861, 237] on div "No, I'm new to Tyro" at bounding box center [874, 224] width 258 height 53
click at [866, 288] on span "Yes, I'm an existing customer" at bounding box center [823, 288] width 120 height 10
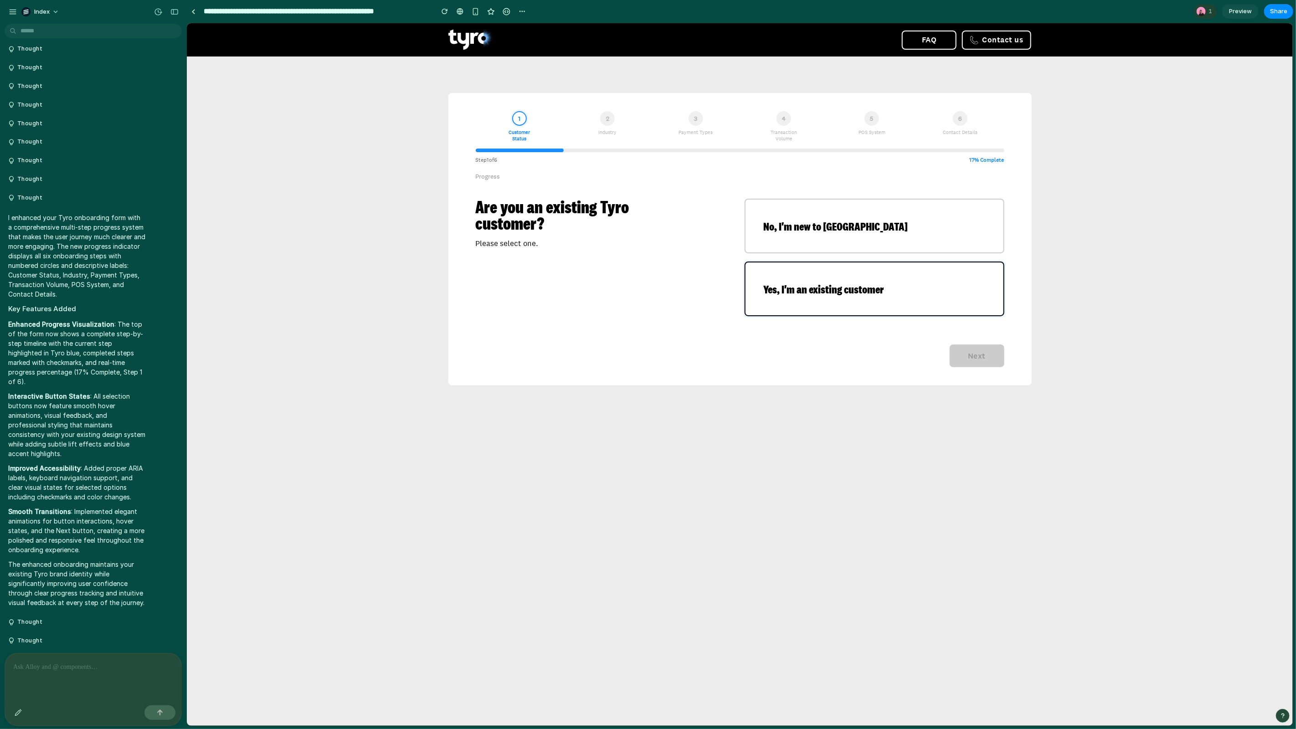
click at [889, 312] on div "Yes, I'm an existing customer" at bounding box center [874, 288] width 258 height 53
click at [932, 337] on div "Next" at bounding box center [739, 346] width 528 height 41
click at [610, 113] on div "2" at bounding box center [606, 118] width 15 height 15
click at [192, 13] on div at bounding box center [193, 11] width 4 height 5
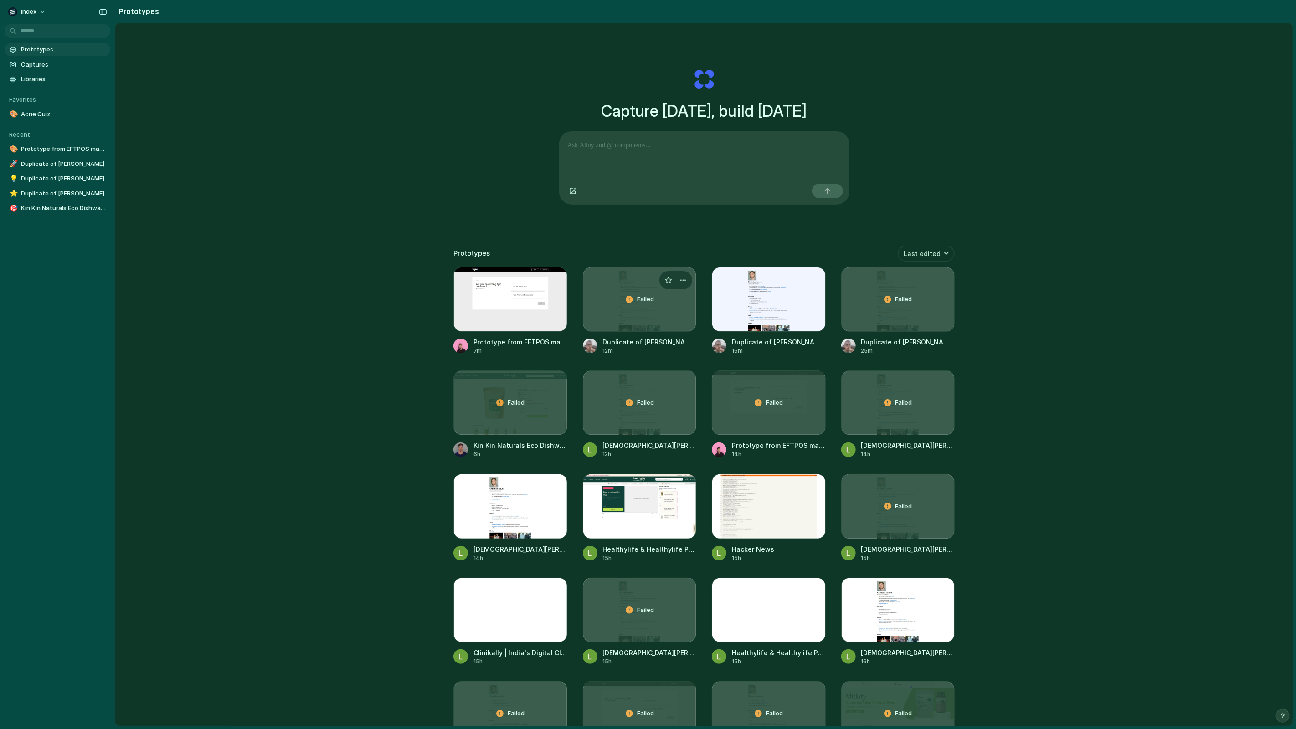
click at [651, 300] on span "Failed" at bounding box center [645, 299] width 17 height 9
click at [682, 283] on button "button" at bounding box center [683, 280] width 15 height 15
click at [664, 328] on li "Delete" at bounding box center [657, 329] width 65 height 15
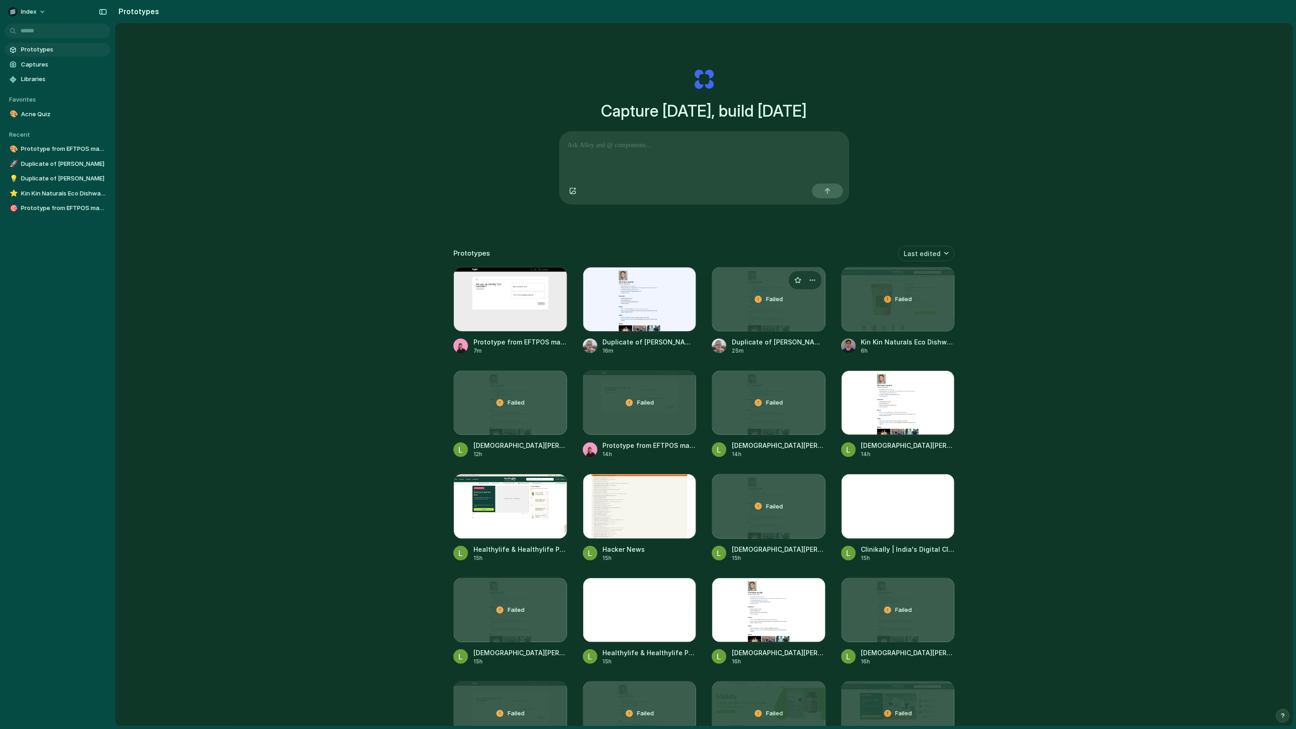
click at [754, 312] on div "Failed" at bounding box center [768, 299] width 113 height 64
click at [810, 280] on div "button" at bounding box center [812, 280] width 7 height 7
click at [800, 325] on li "Delete" at bounding box center [786, 329] width 65 height 15
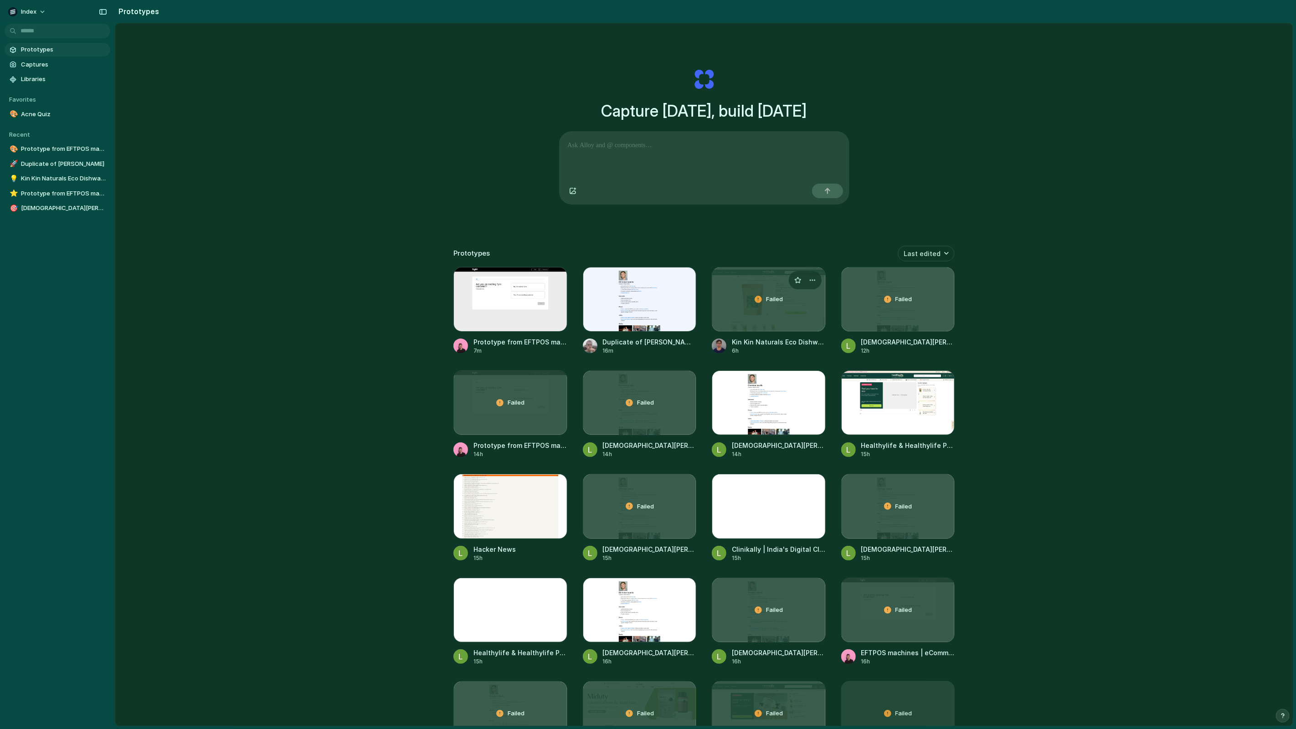
click at [797, 319] on div "Failed" at bounding box center [768, 299] width 113 height 64
click at [485, 328] on div "Generating" at bounding box center [510, 299] width 113 height 64
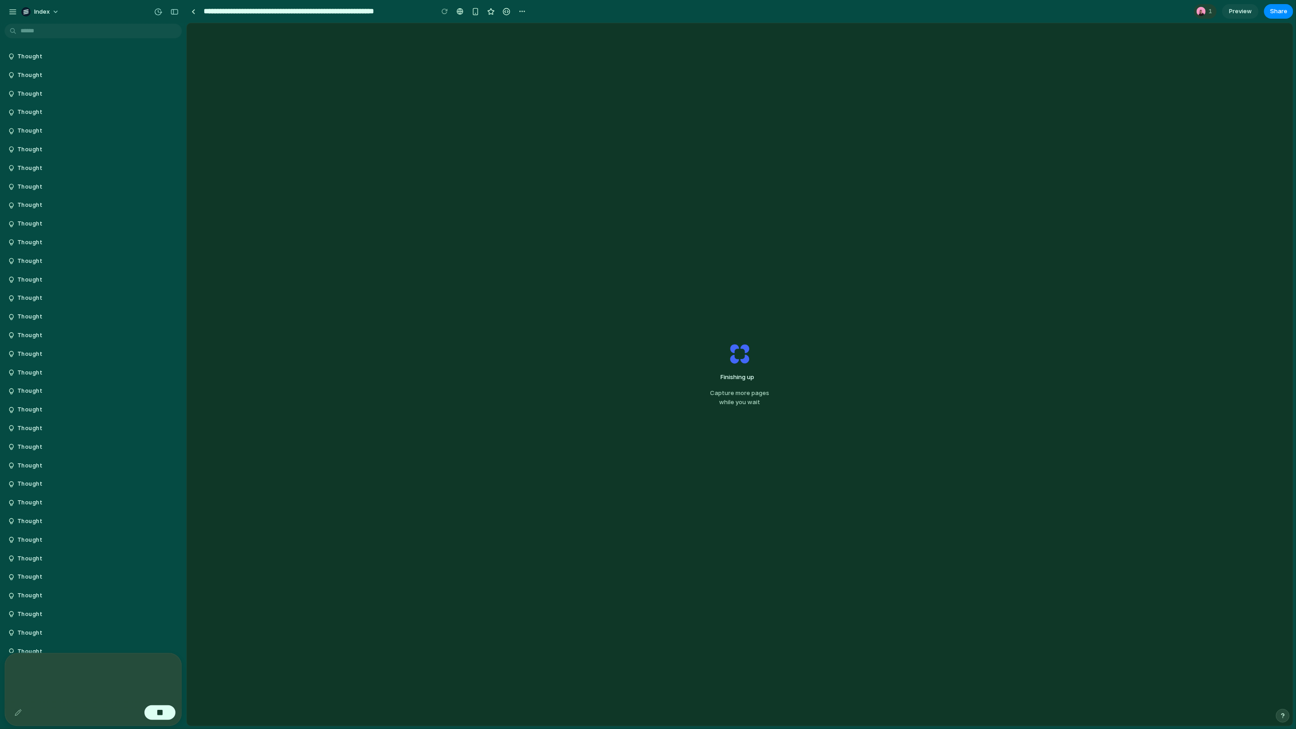
scroll to position [846, 0]
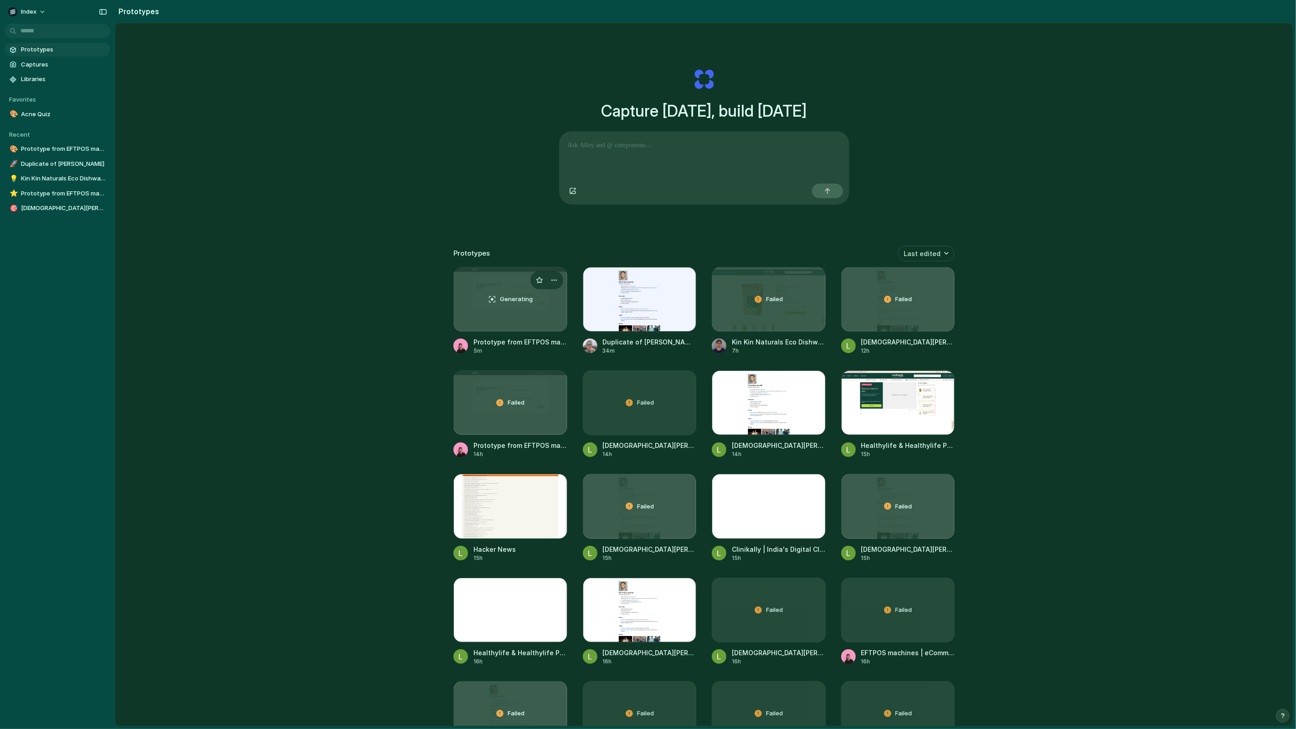
click at [474, 323] on div "Generating" at bounding box center [510, 299] width 113 height 64
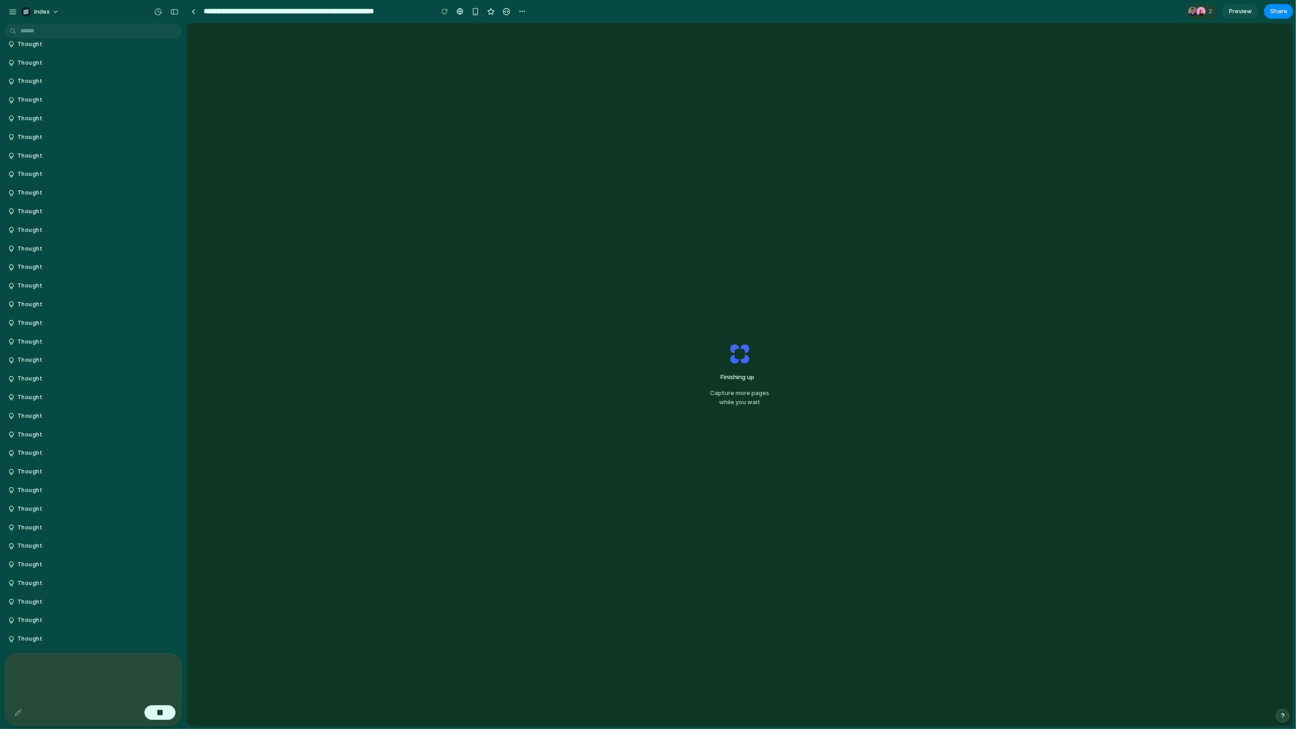
scroll to position [1119, 0]
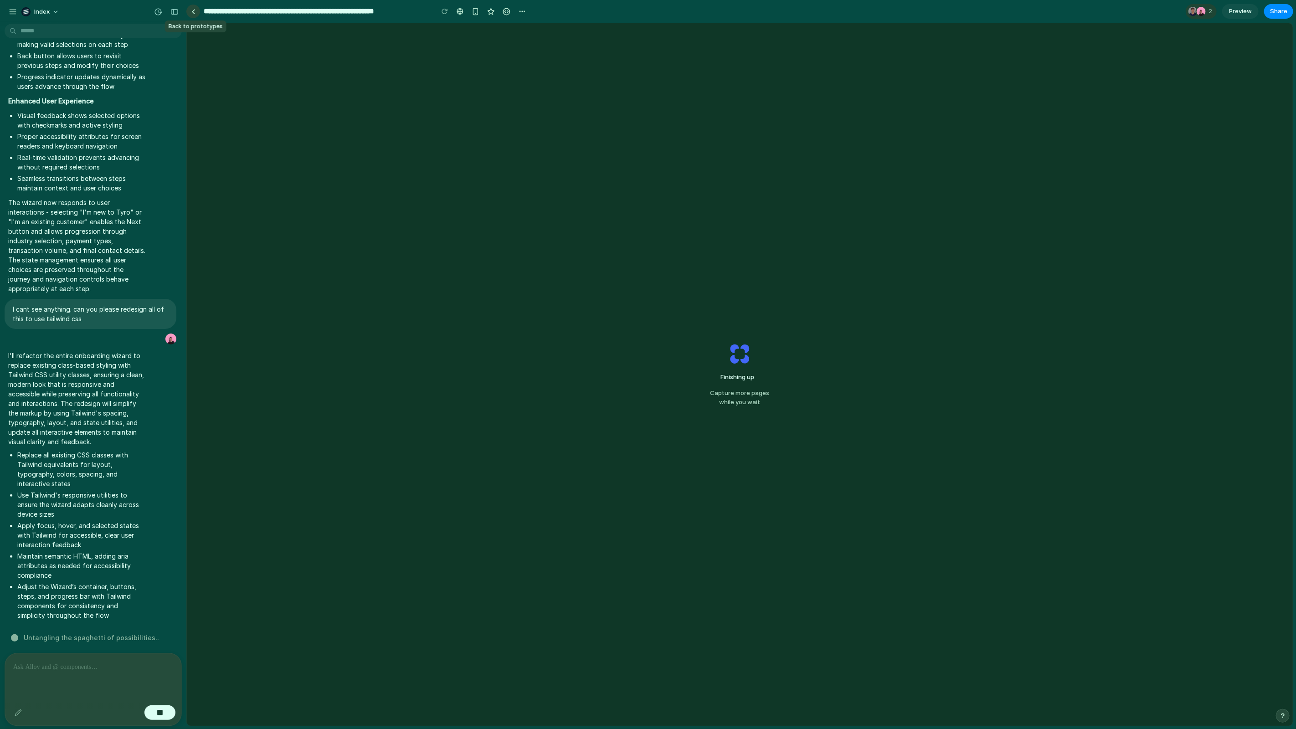
click at [194, 13] on div at bounding box center [193, 11] width 4 height 5
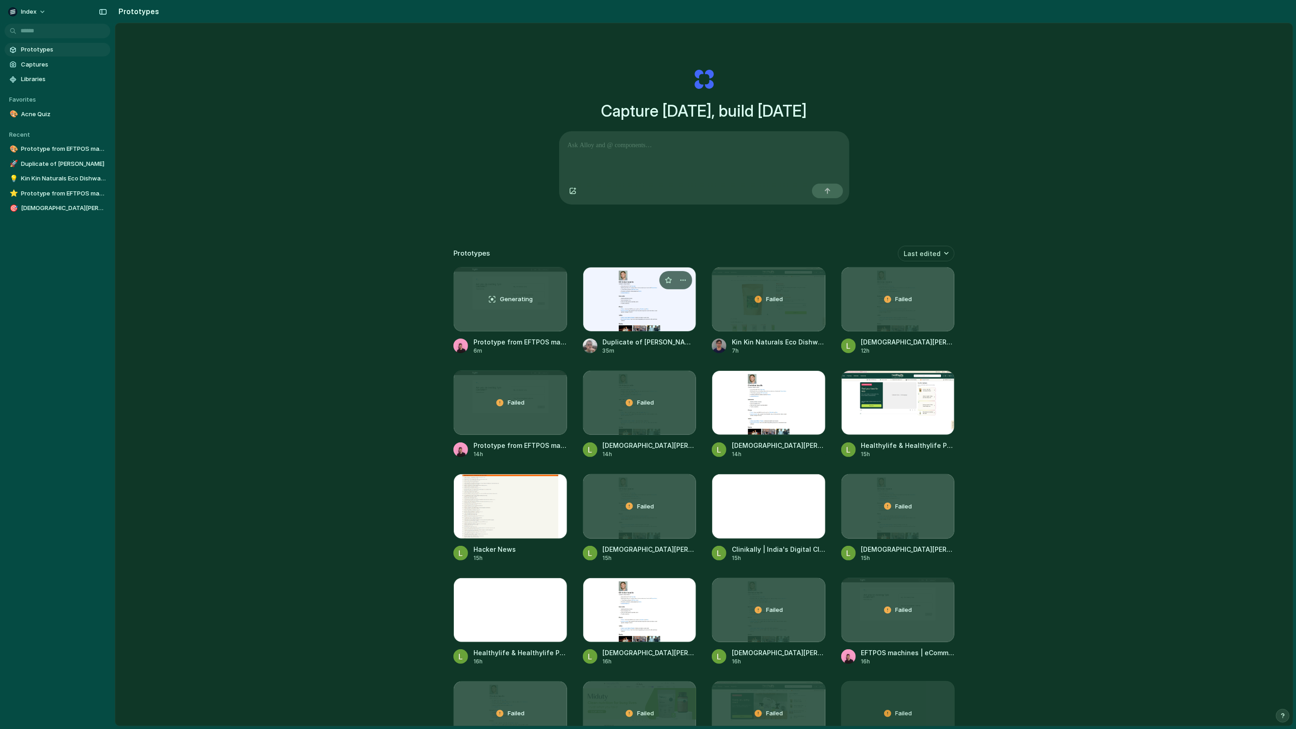
click at [645, 309] on div at bounding box center [640, 299] width 114 height 65
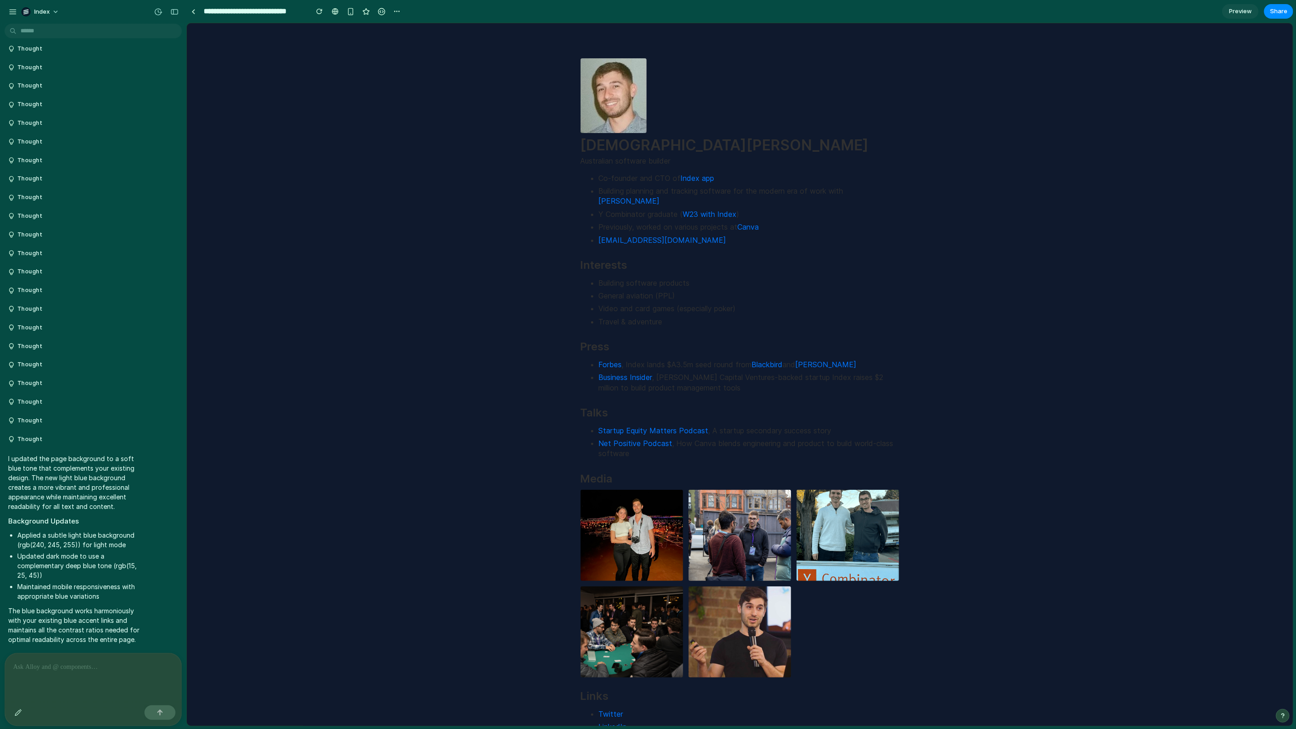
click at [96, 673] on div at bounding box center [93, 677] width 176 height 48
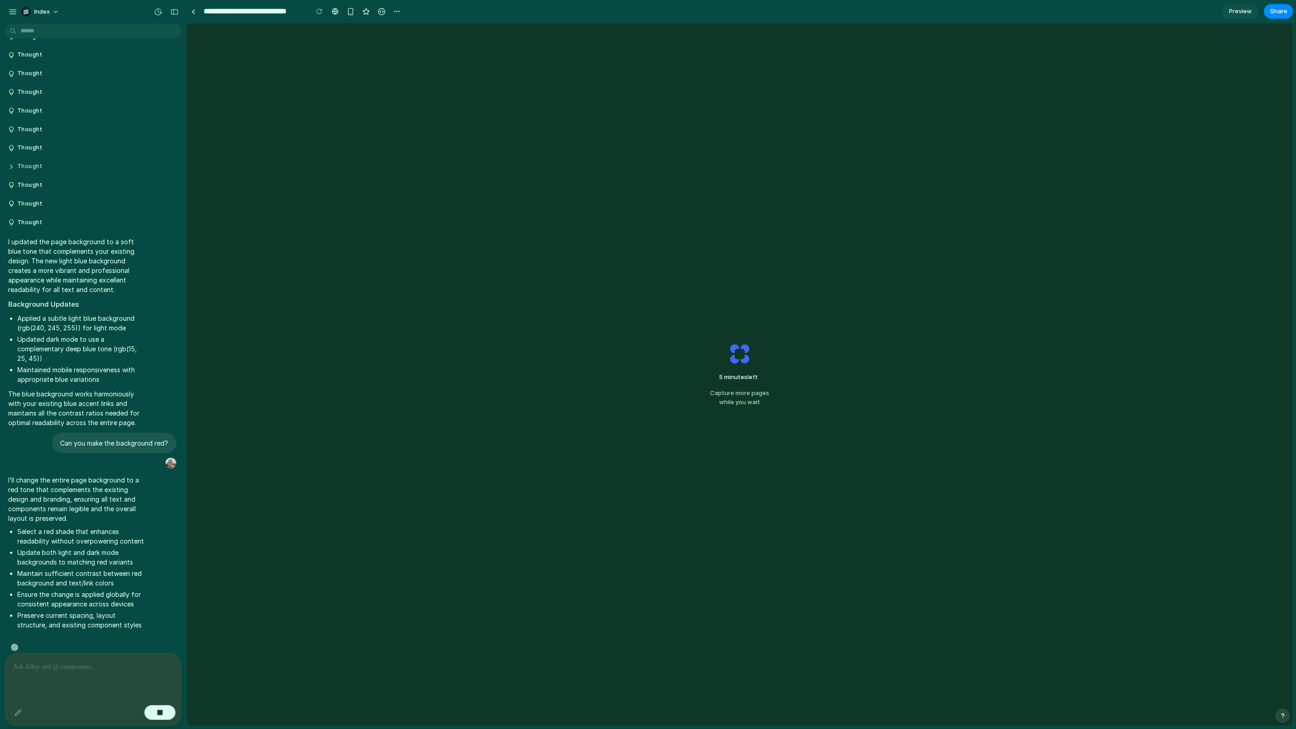
scroll to position [614, 0]
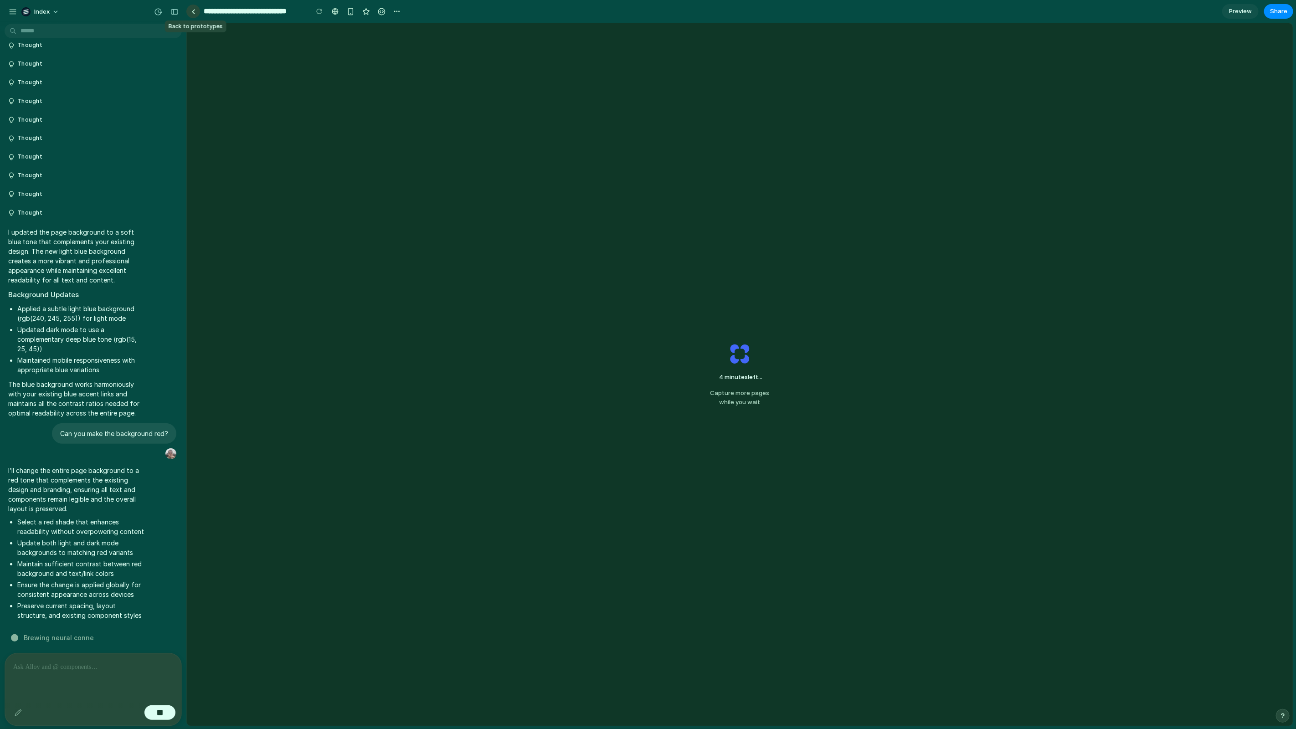
click at [193, 10] on div at bounding box center [193, 11] width 4 height 5
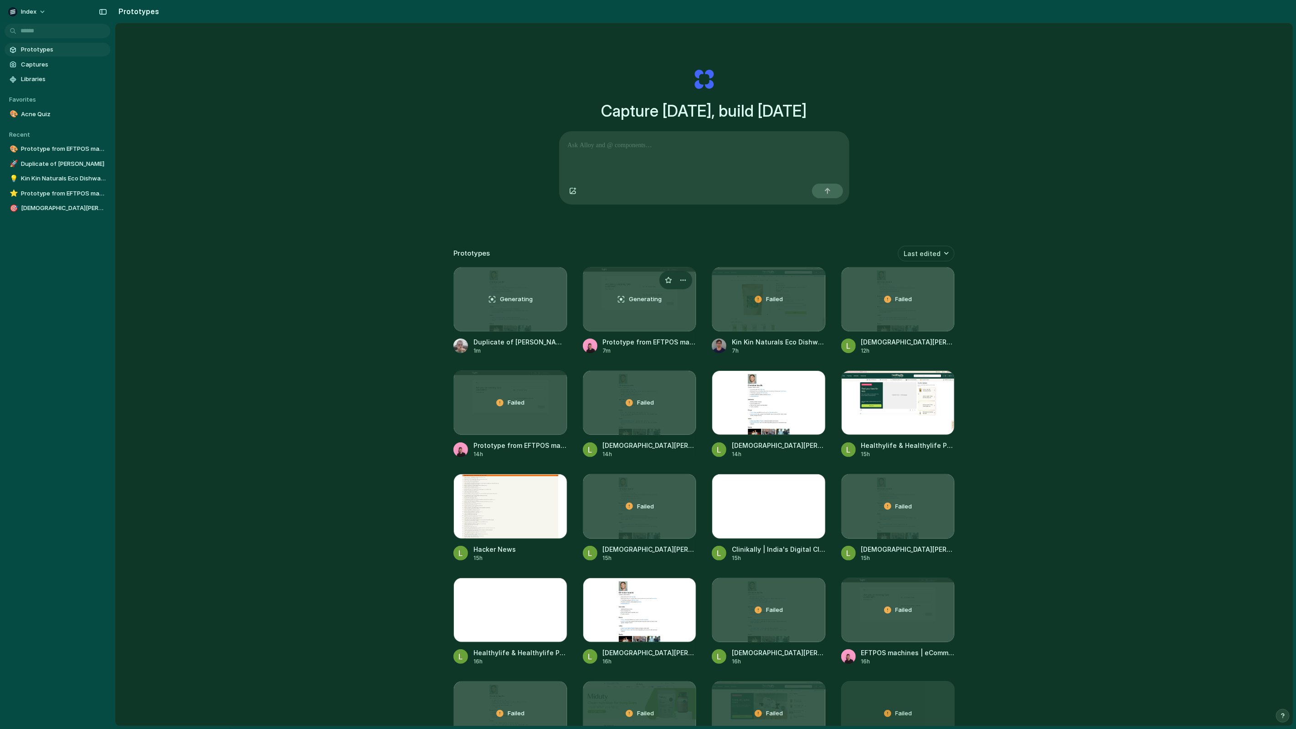
click at [667, 315] on div "Generating" at bounding box center [639, 299] width 113 height 64
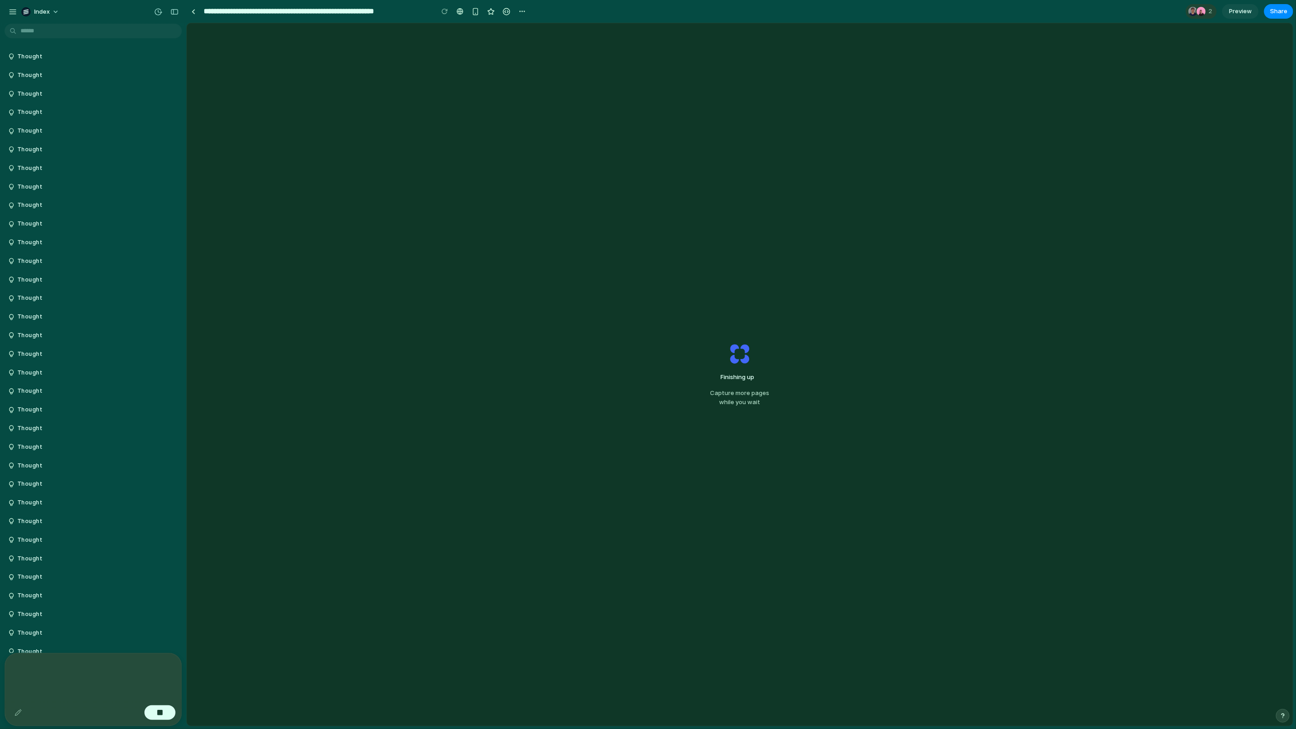
scroll to position [1119, 0]
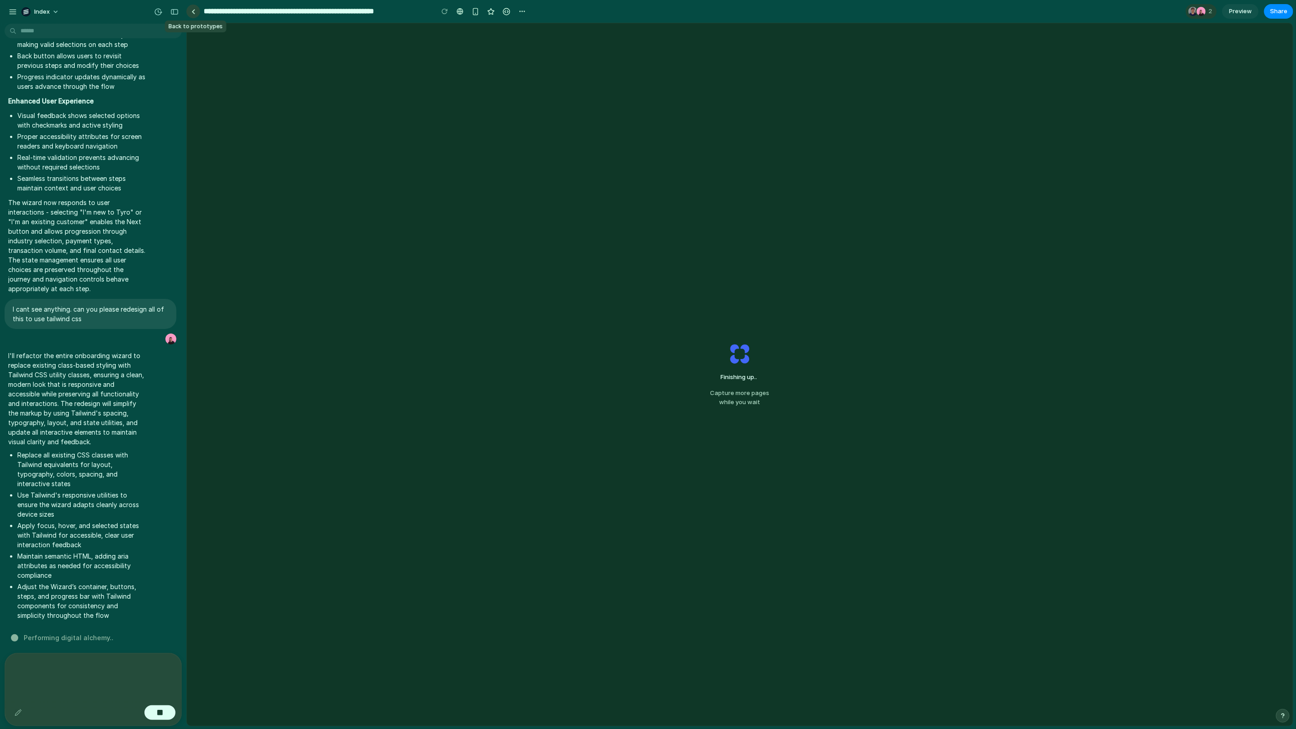
click at [192, 9] on div at bounding box center [193, 11] width 4 height 5
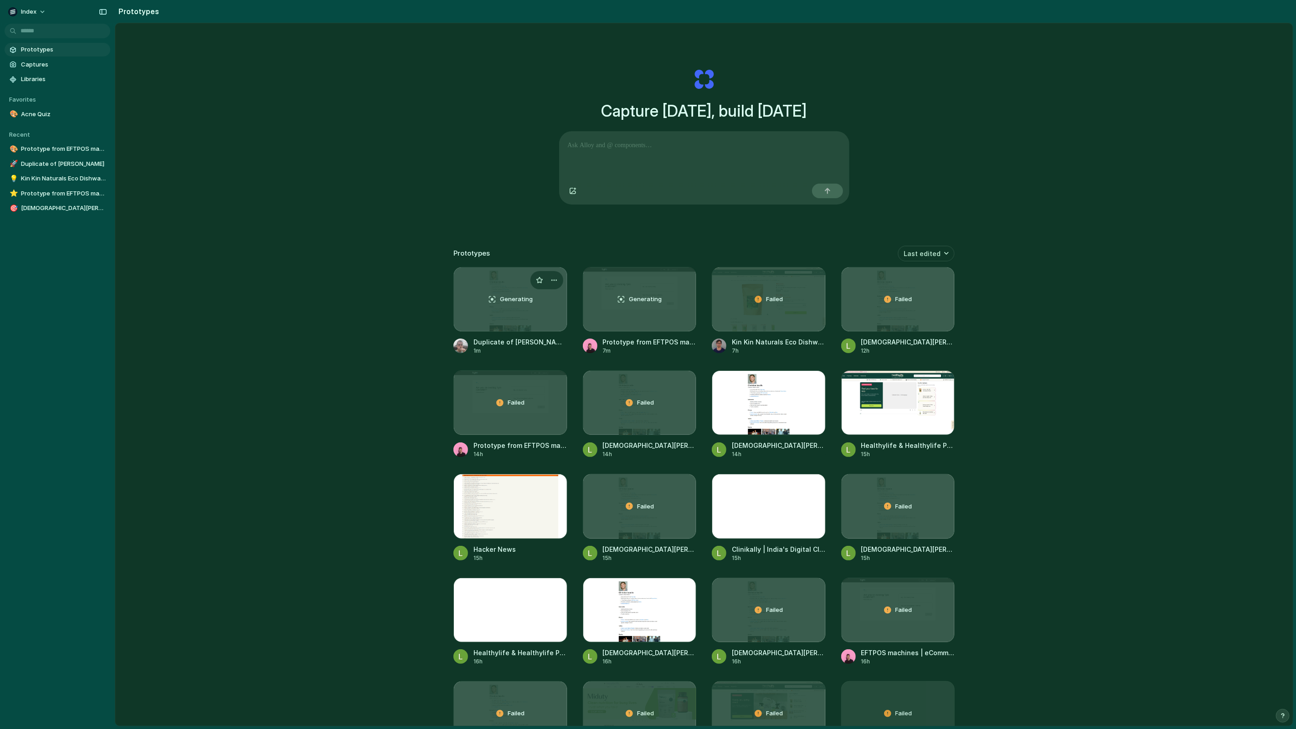
click at [490, 311] on div "Generating" at bounding box center [510, 299] width 113 height 64
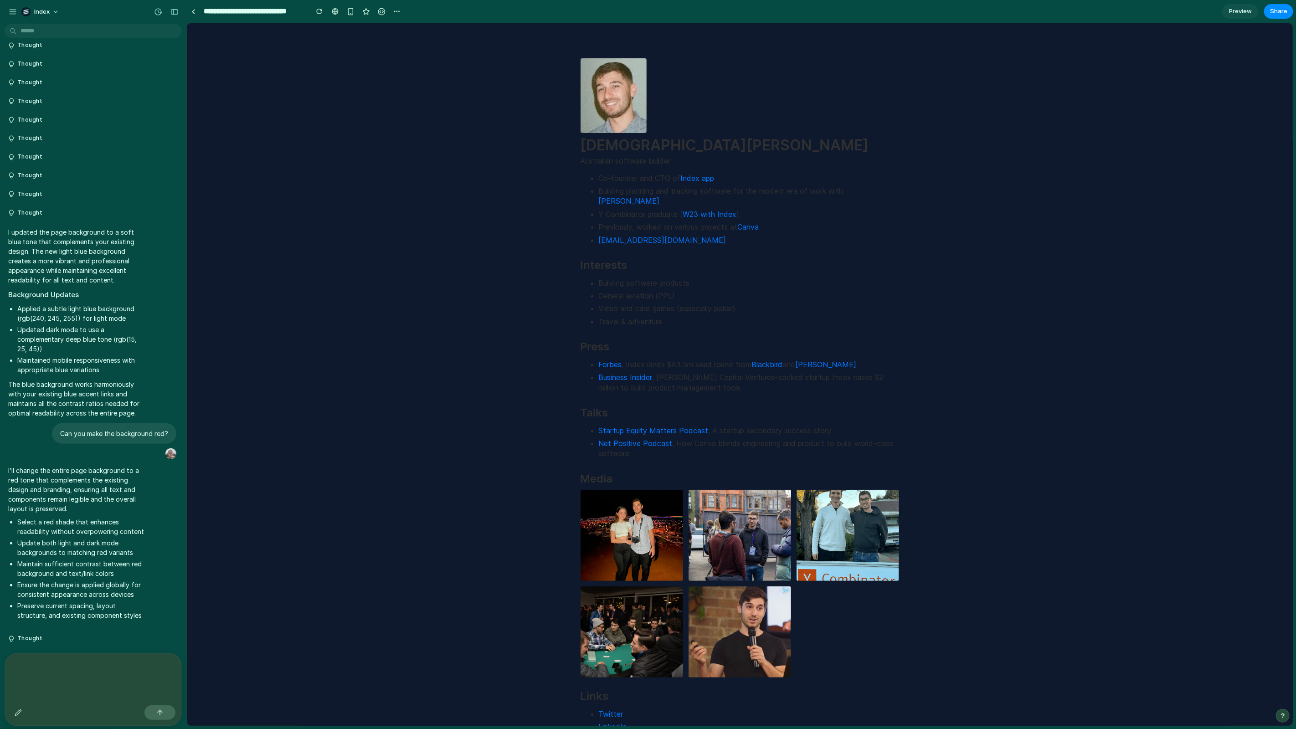
scroll to position [1028, 0]
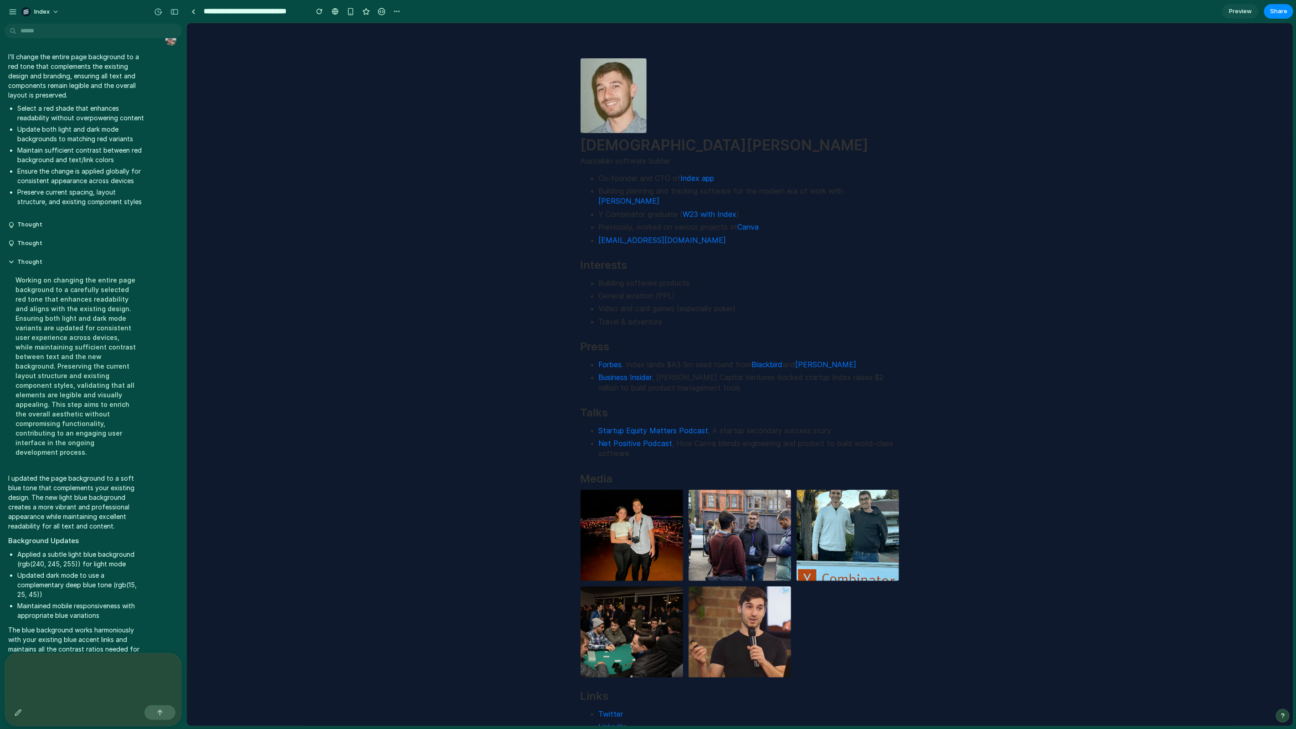
click at [194, 19] on div "**********" at bounding box center [294, 11] width 217 height 16
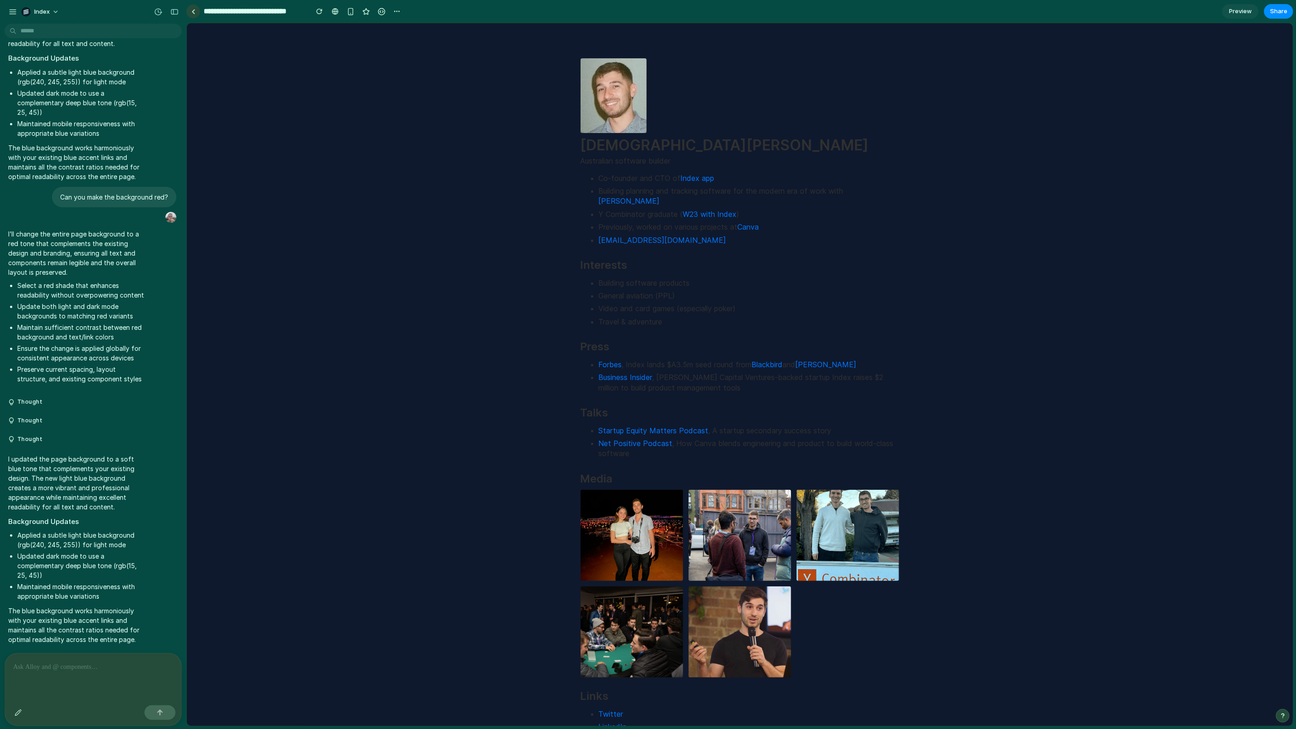
click at [192, 14] on div at bounding box center [193, 11] width 4 height 5
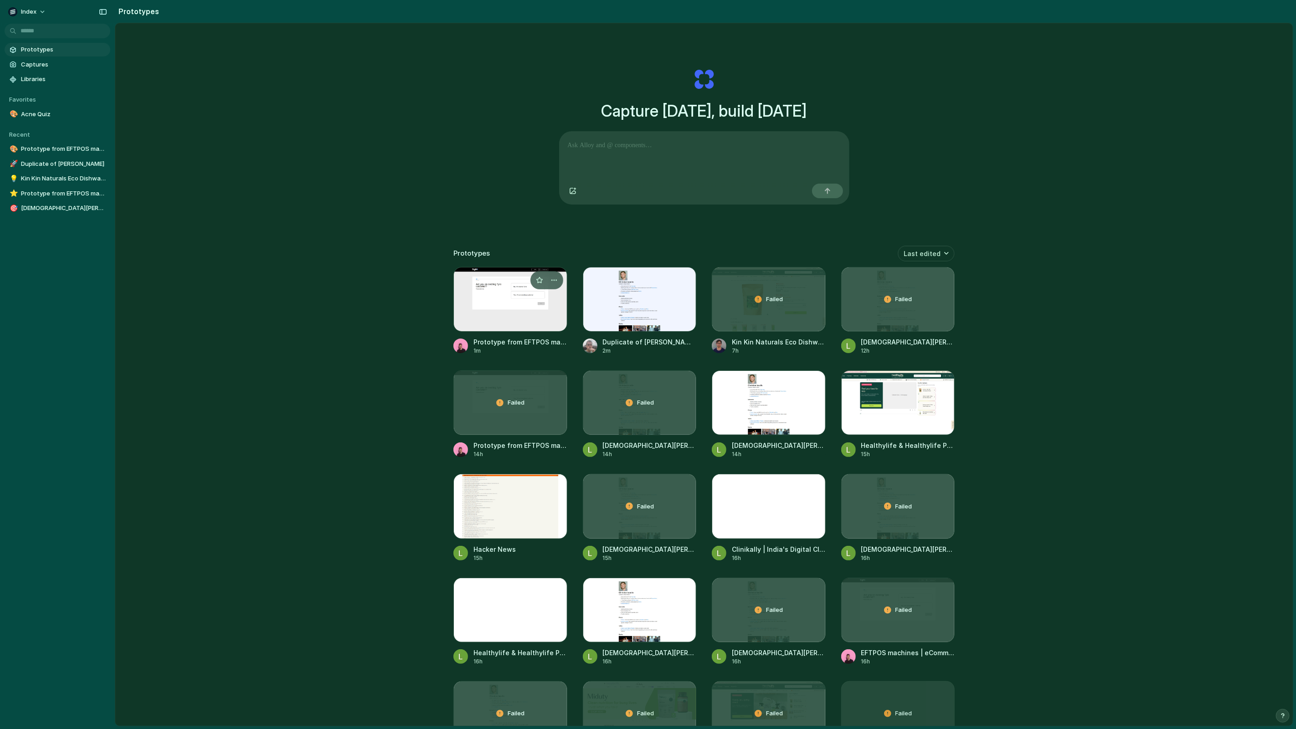
click at [509, 318] on div at bounding box center [510, 299] width 114 height 65
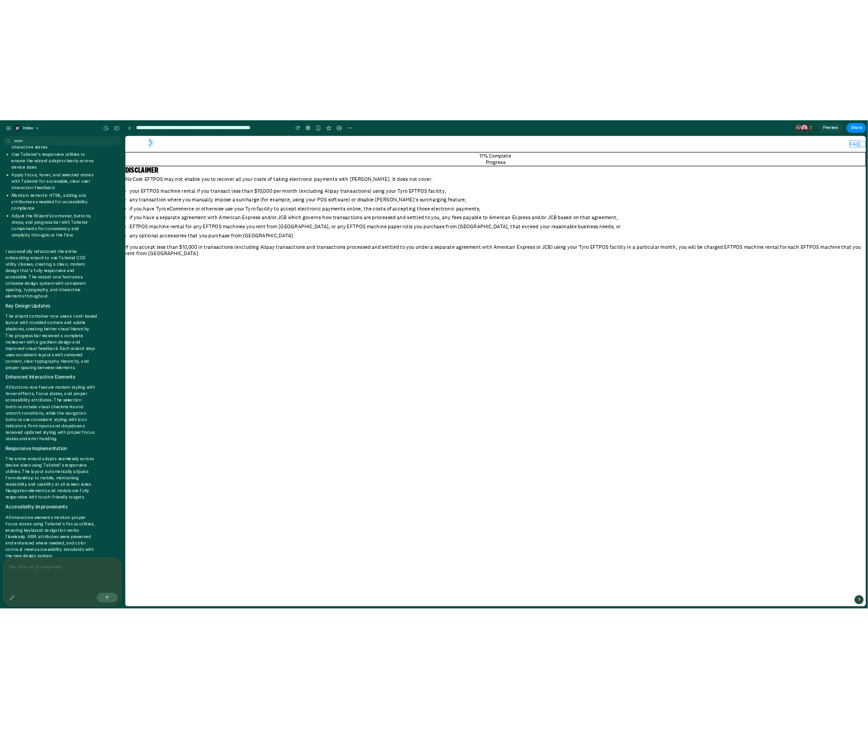
scroll to position [1599, 0]
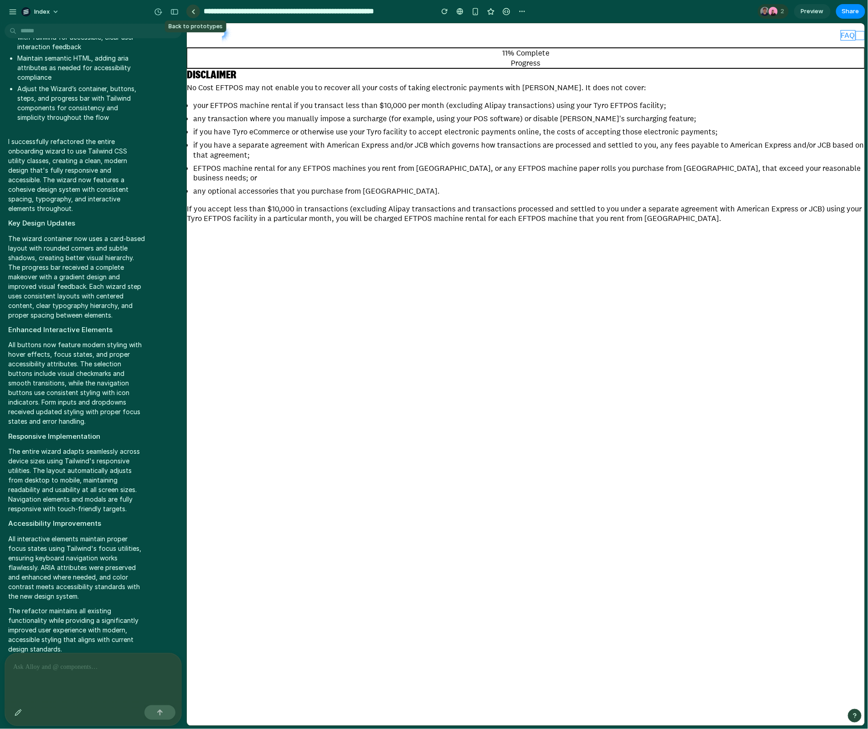
click at [198, 10] on link at bounding box center [193, 12] width 14 height 14
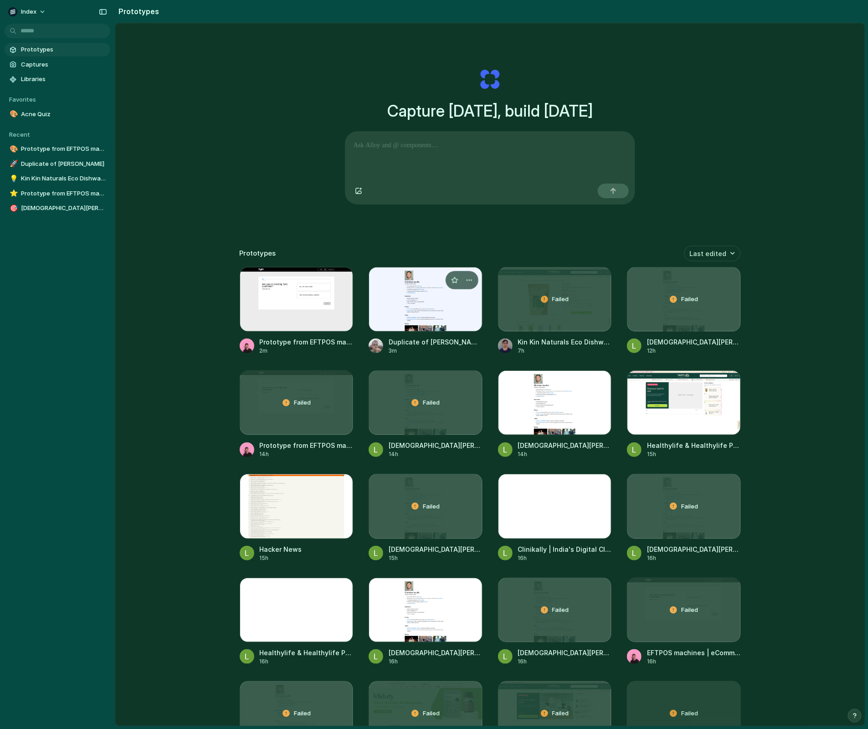
click at [389, 325] on div at bounding box center [426, 299] width 114 height 65
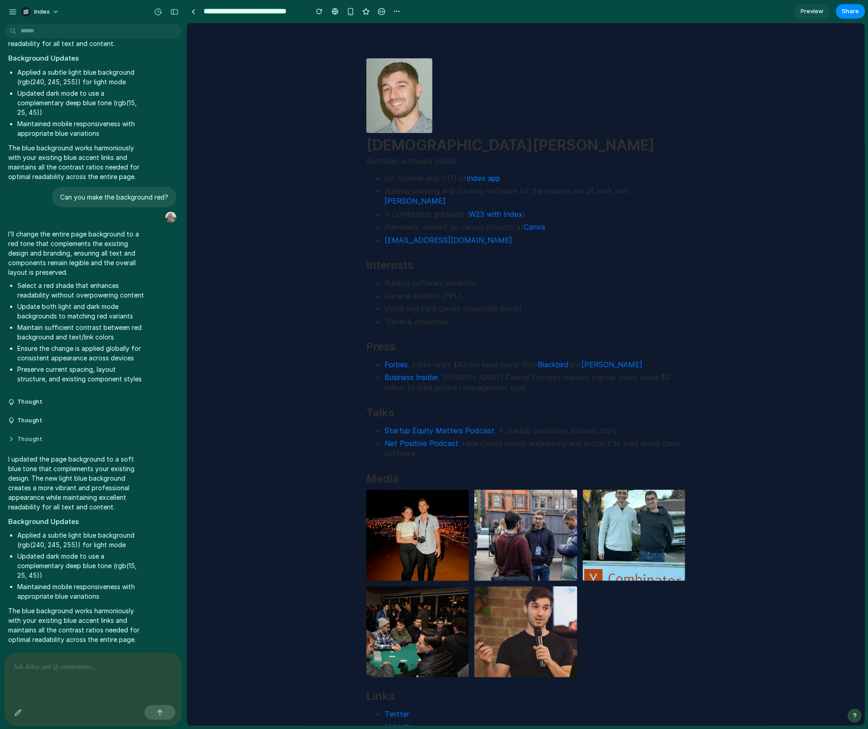
click at [46, 435] on button "Thought" at bounding box center [77, 439] width 138 height 8
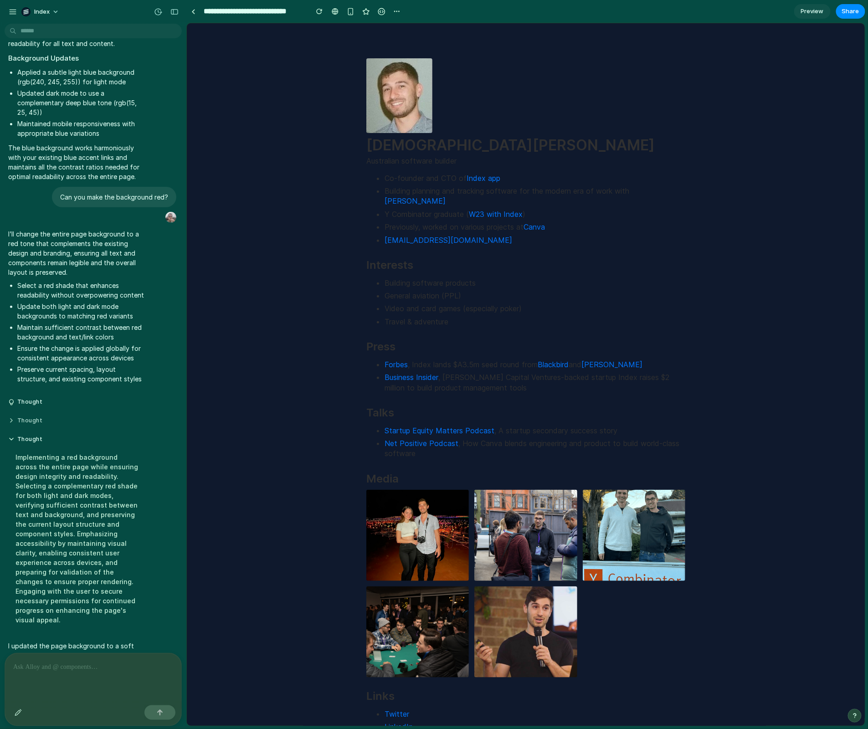
click at [35, 417] on button "Thought" at bounding box center [77, 421] width 138 height 8
click at [158, 11] on div "button" at bounding box center [158, 12] width 8 height 8
drag, startPoint x: 155, startPoint y: 13, endPoint x: 13, endPoint y: 312, distance: 330.9
click at [155, 13] on div "v3 Current v2 Just now Restore" at bounding box center [434, 364] width 868 height 729
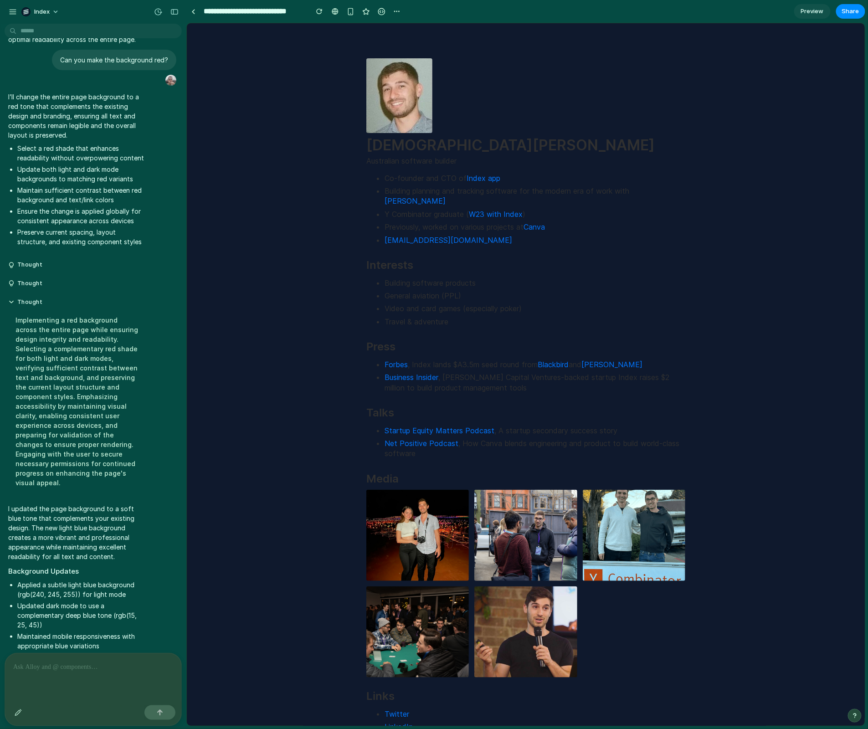
scroll to position [1028, 0]
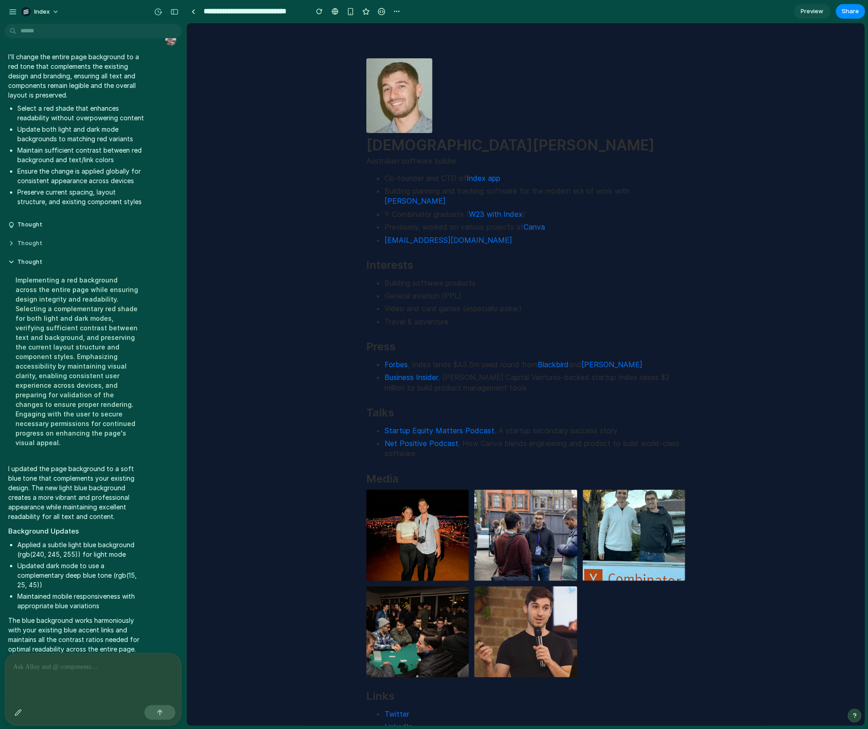
click at [44, 247] on button "Thought" at bounding box center [77, 244] width 138 height 8
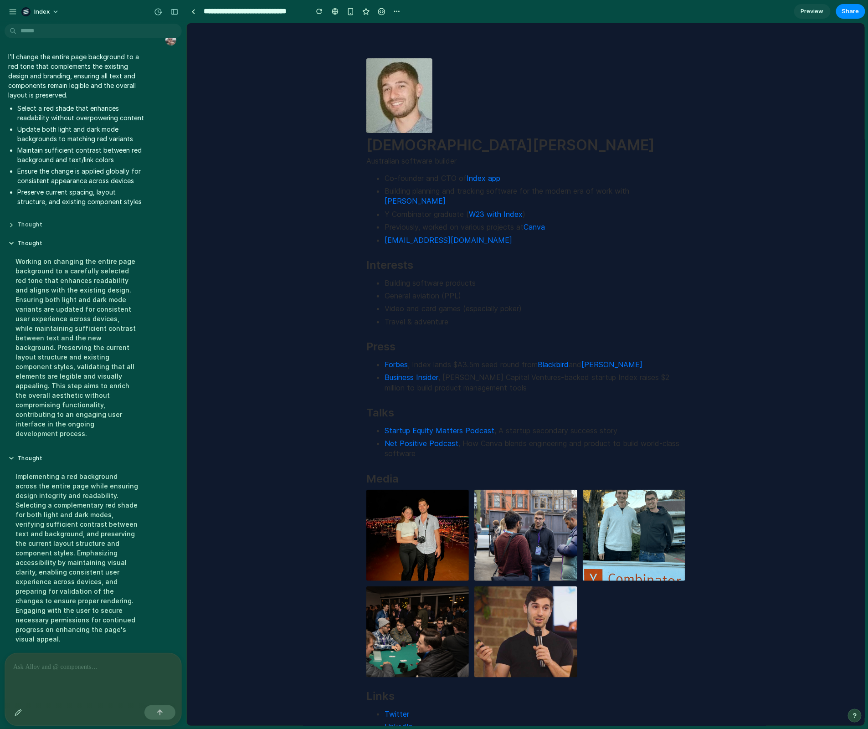
click at [44, 225] on button "Thought" at bounding box center [77, 225] width 138 height 8
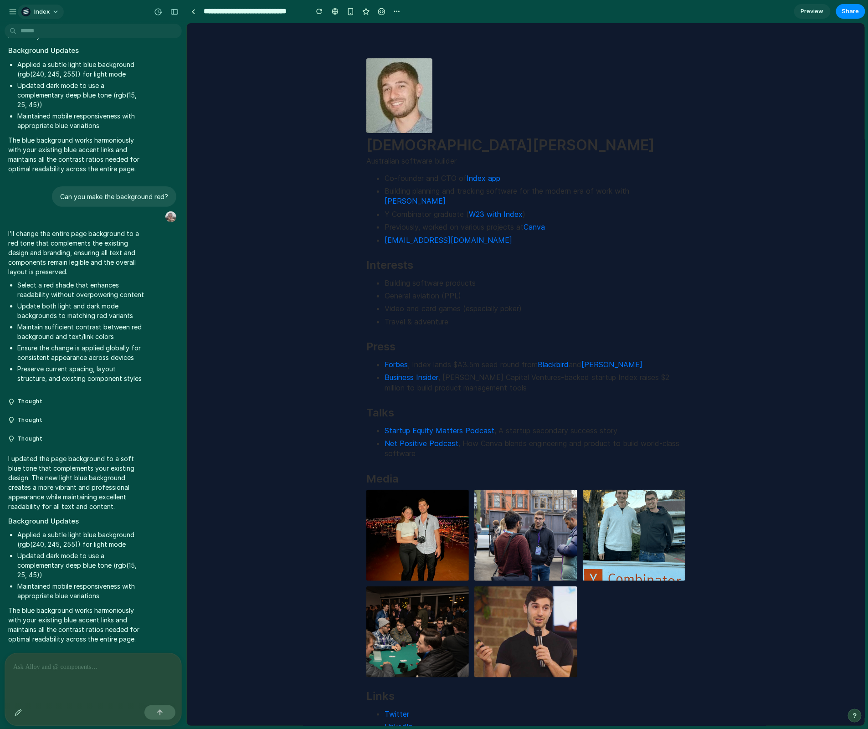
click at [52, 7] on button "Index" at bounding box center [41, 12] width 46 height 15
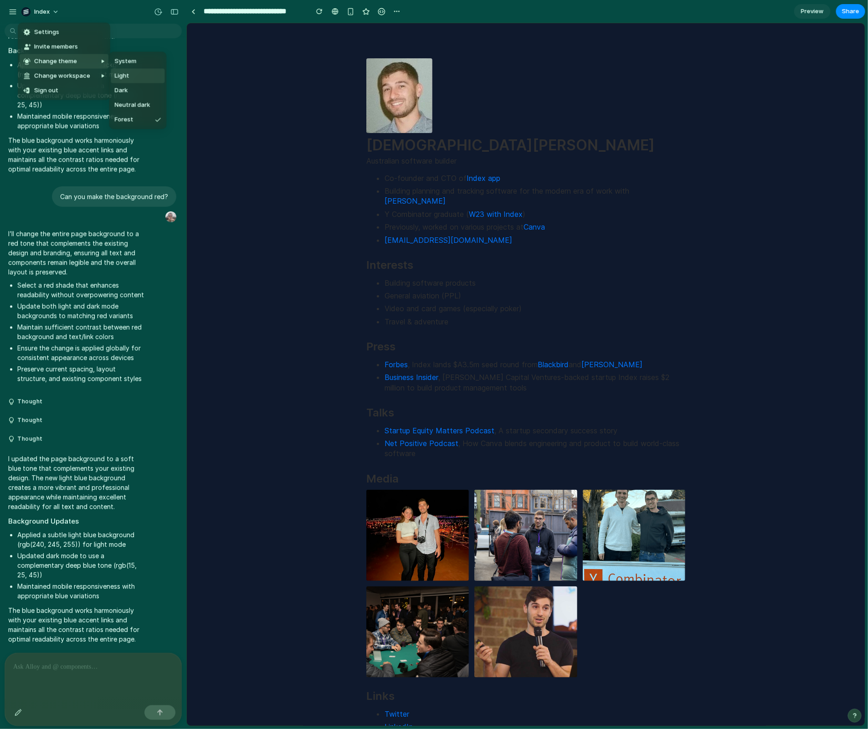
click at [140, 76] on li "Light" at bounding box center [138, 75] width 54 height 15
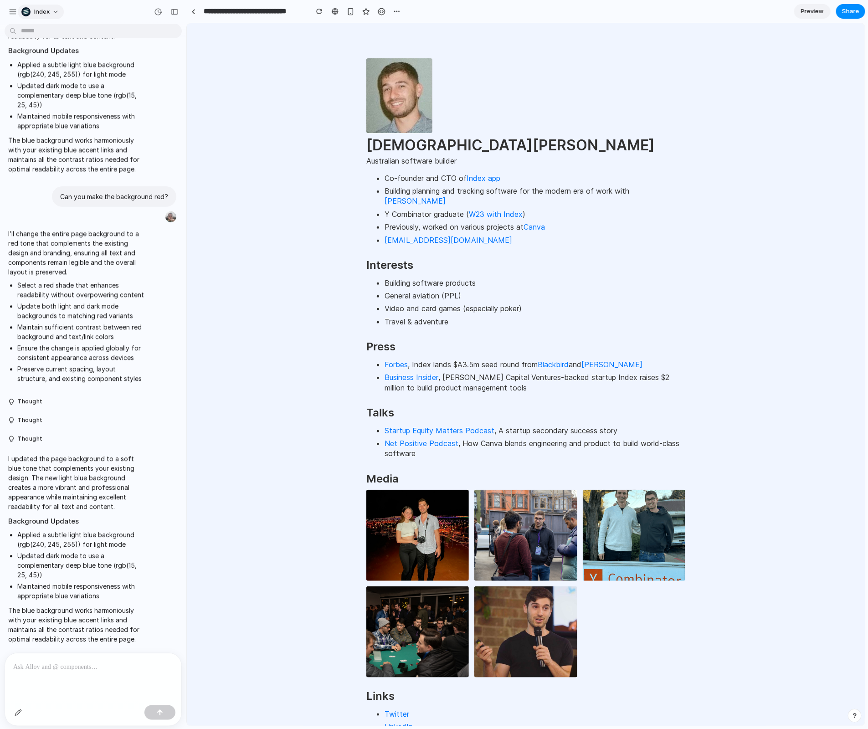
click at [48, 11] on span "Index" at bounding box center [41, 11] width 15 height 9
click at [146, 92] on li "Dark" at bounding box center [138, 90] width 54 height 15
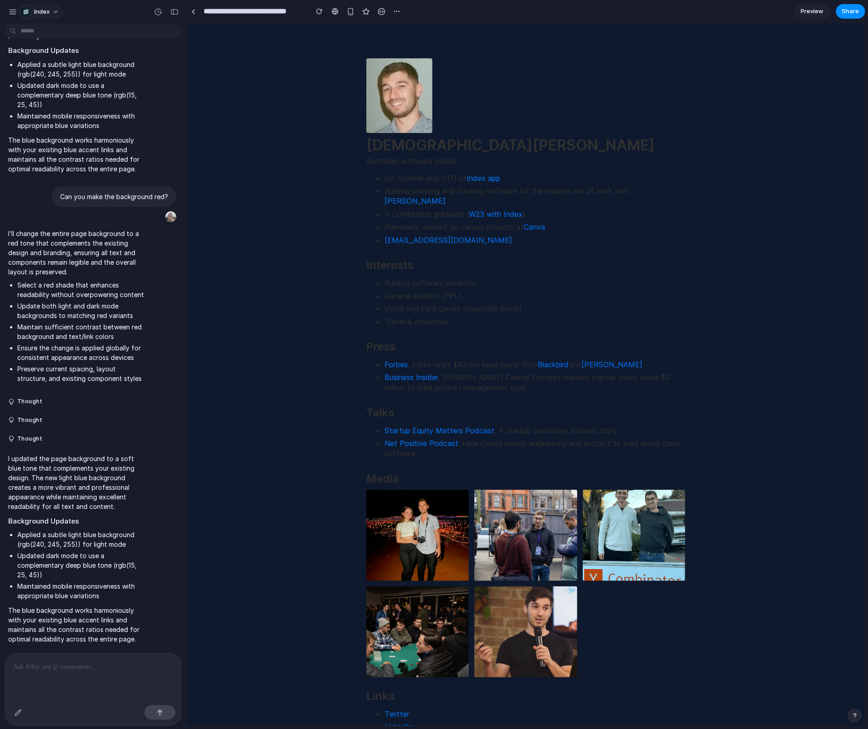
click at [50, 7] on button "Index" at bounding box center [41, 12] width 46 height 15
click at [145, 77] on li "Light" at bounding box center [138, 75] width 54 height 15
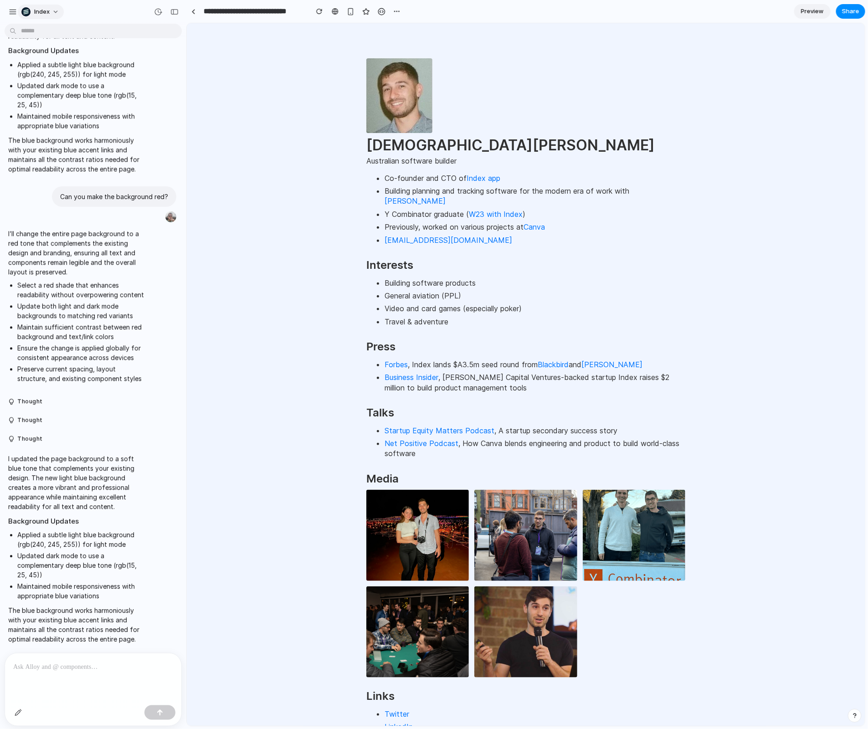
click at [49, 7] on button "Index" at bounding box center [41, 12] width 46 height 15
click at [139, 91] on li "Dark" at bounding box center [138, 90] width 54 height 15
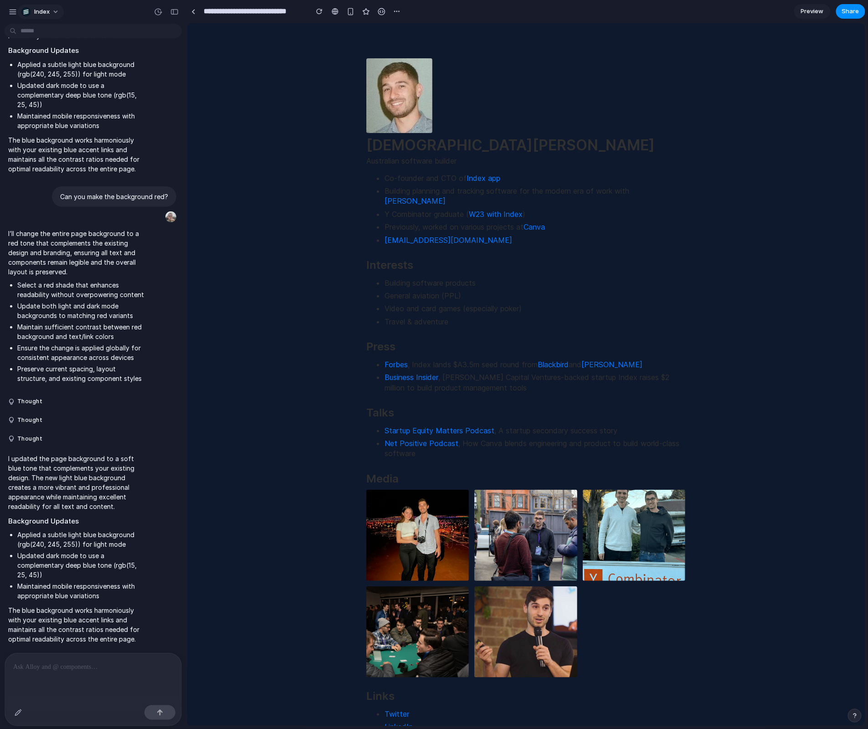
click at [47, 13] on span "Index" at bounding box center [41, 11] width 15 height 9
click at [144, 72] on li "Light" at bounding box center [138, 75] width 54 height 15
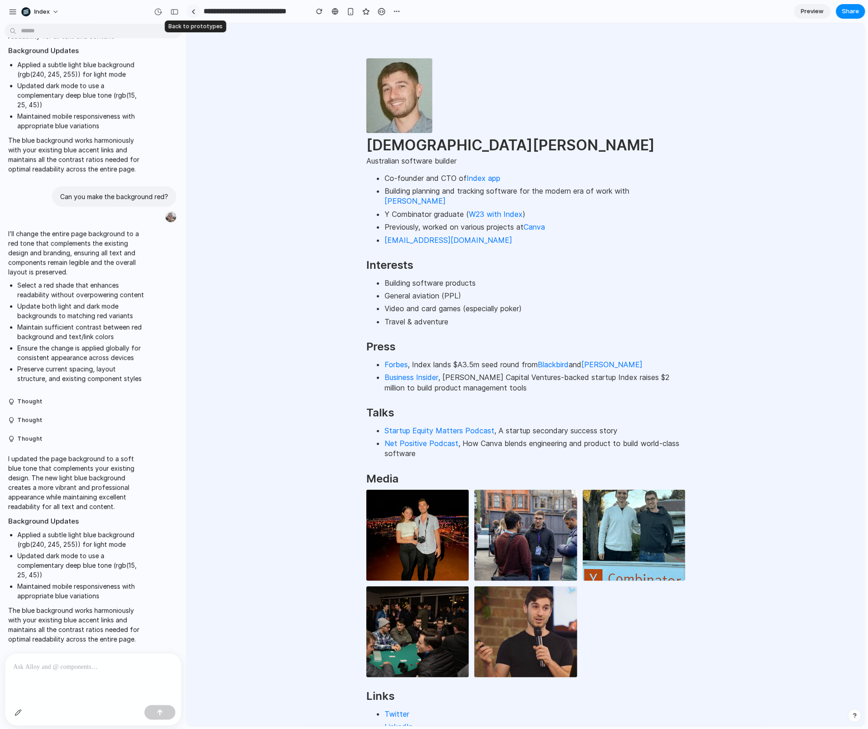
click at [190, 14] on link at bounding box center [193, 12] width 14 height 14
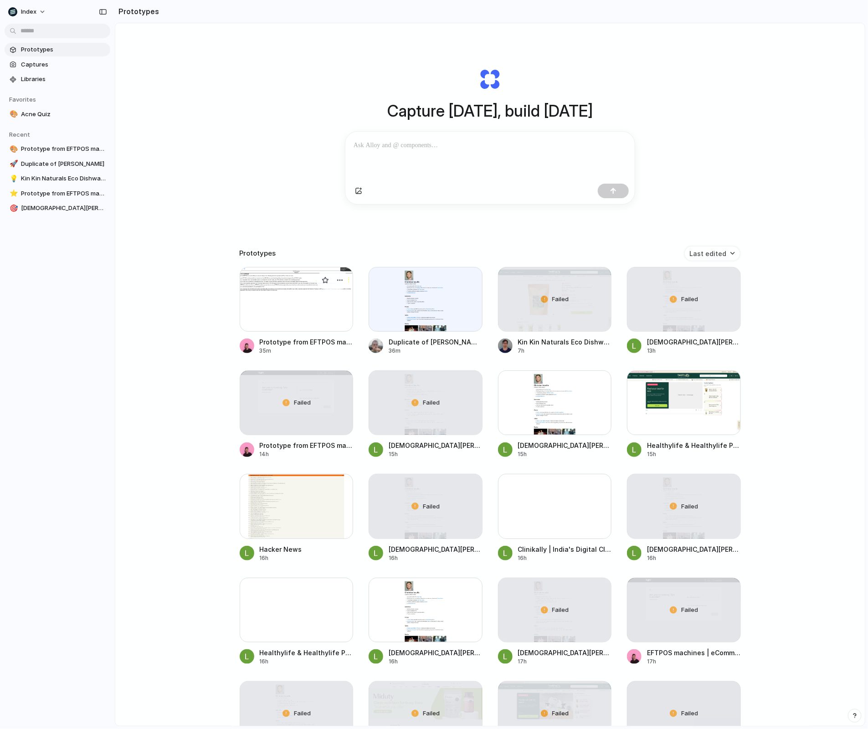
click at [326, 292] on div at bounding box center [297, 299] width 114 height 65
